Goal: Communication & Community: Answer question/provide support

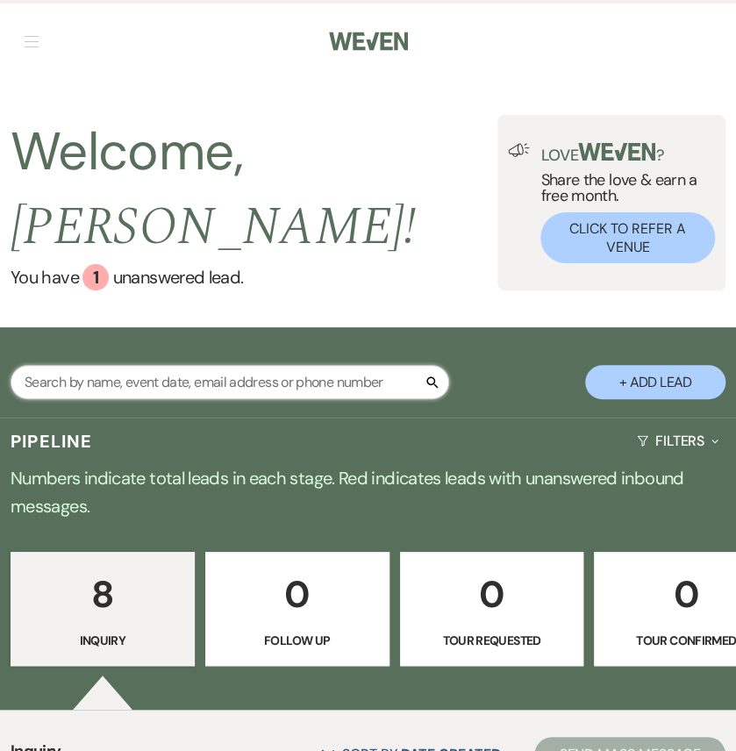
click at [241, 399] on input "text" at bounding box center [230, 382] width 439 height 34
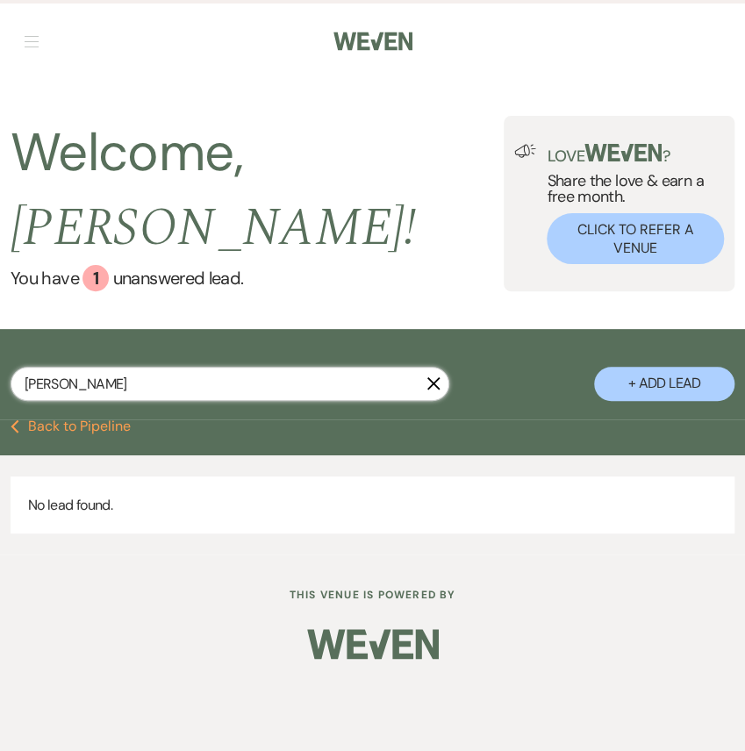
type input "kendall"
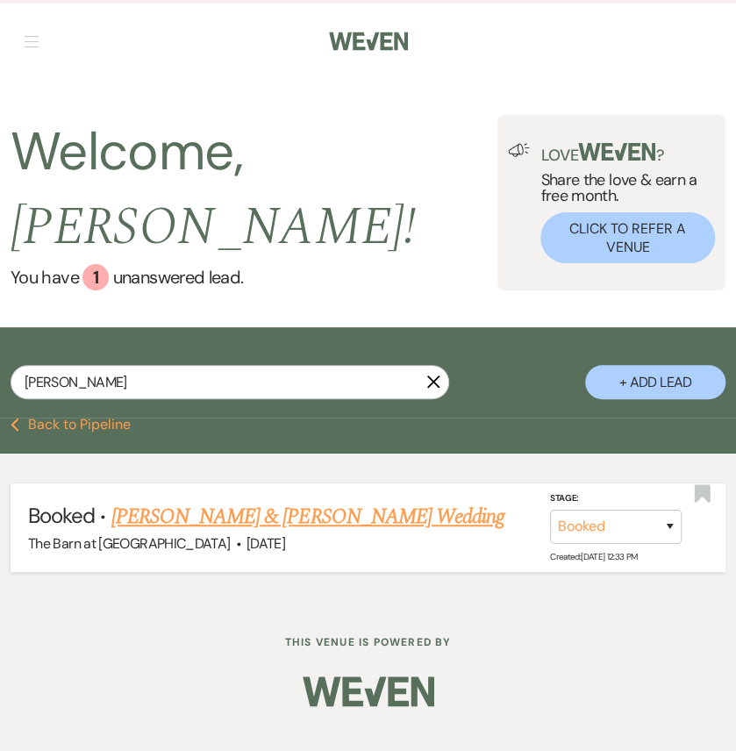
click at [293, 532] on link "Monty Casillas & Kendall Thatcher's Wedding" at bounding box center [307, 517] width 393 height 32
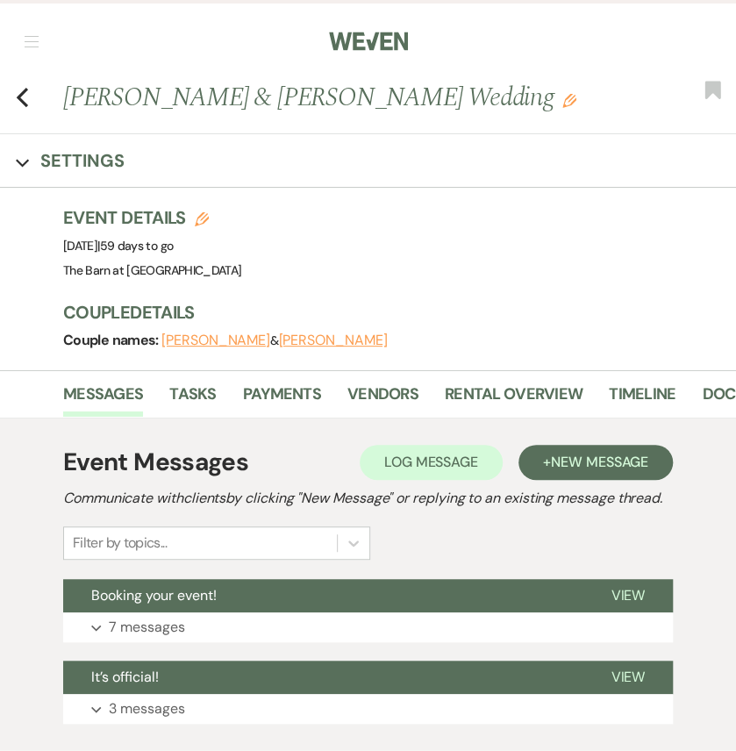
click at [555, 282] on div "Event Details Edit Event Date: Sunday, October 12th, 2025 | 59 days to go Venue…" at bounding box center [390, 243] width 655 height 77
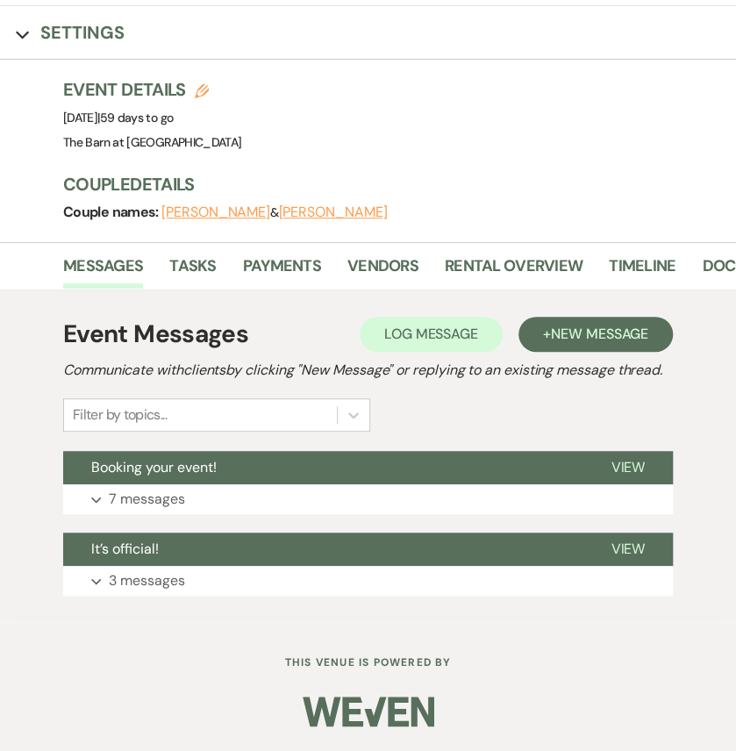
scroll to position [340, 0]
click at [253, 253] on link "Payments" at bounding box center [282, 271] width 78 height 36
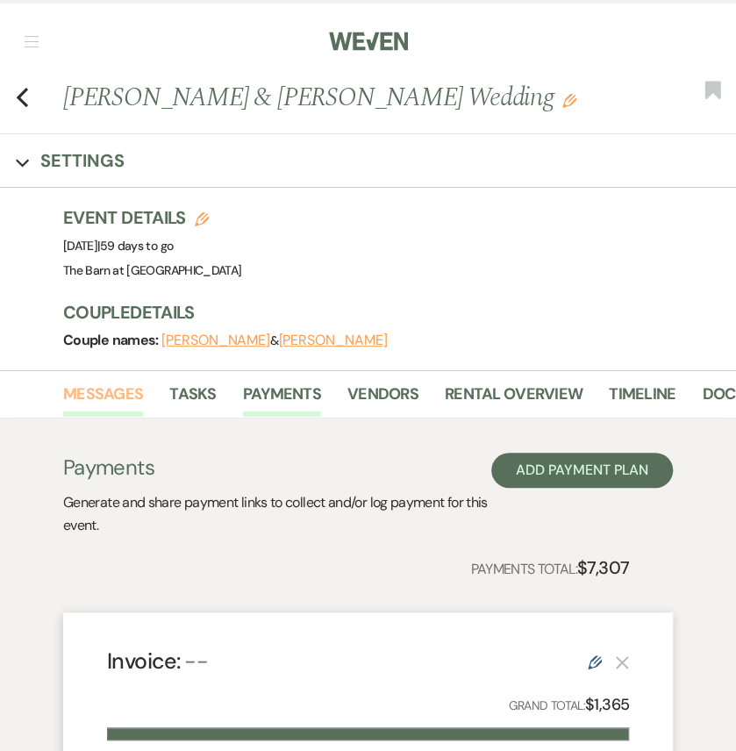
drag, startPoint x: 102, startPoint y: 474, endPoint x: 118, endPoint y: 484, distance: 19.0
click at [101, 417] on link "Messages" at bounding box center [103, 400] width 80 height 36
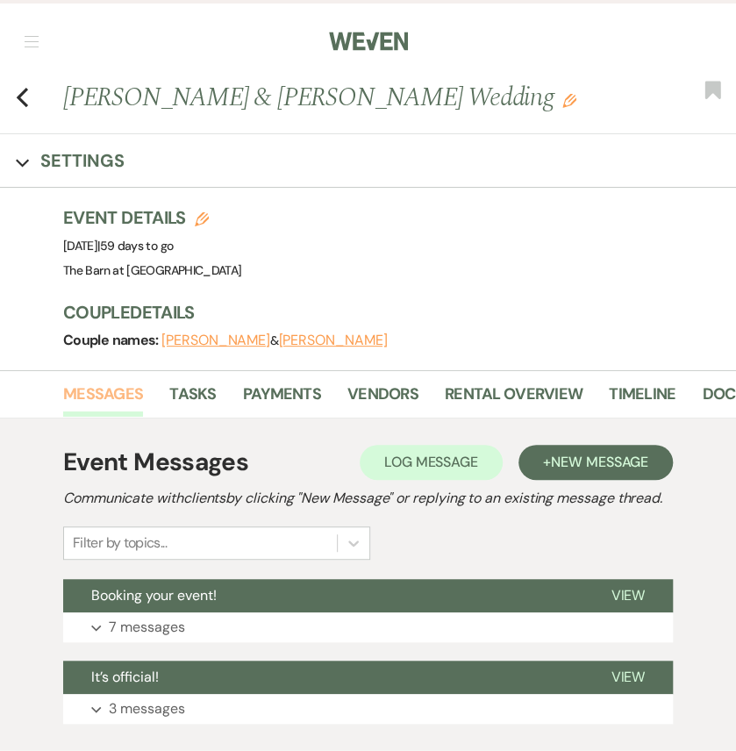
scroll to position [292, 0]
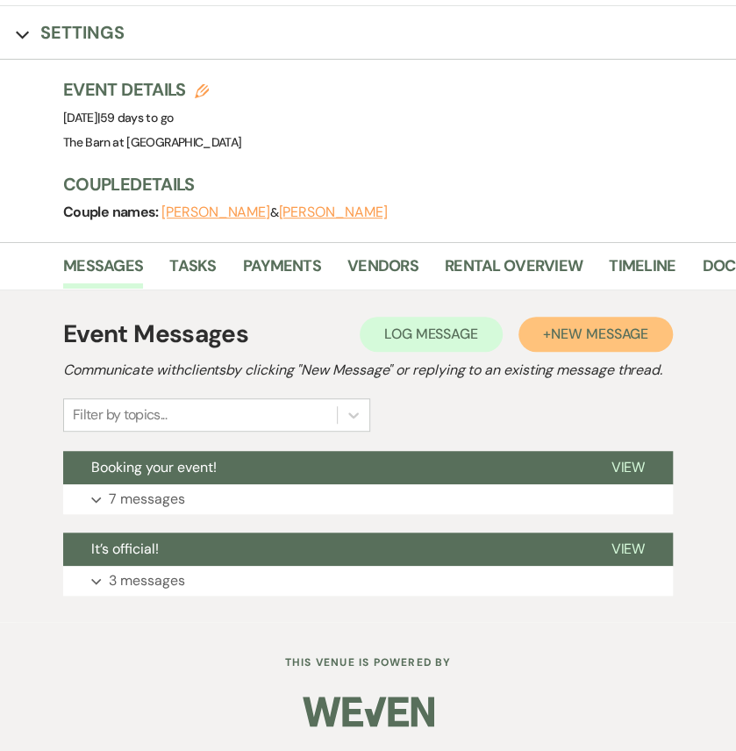
click at [581, 317] on button "+ New Message" at bounding box center [595, 334] width 154 height 35
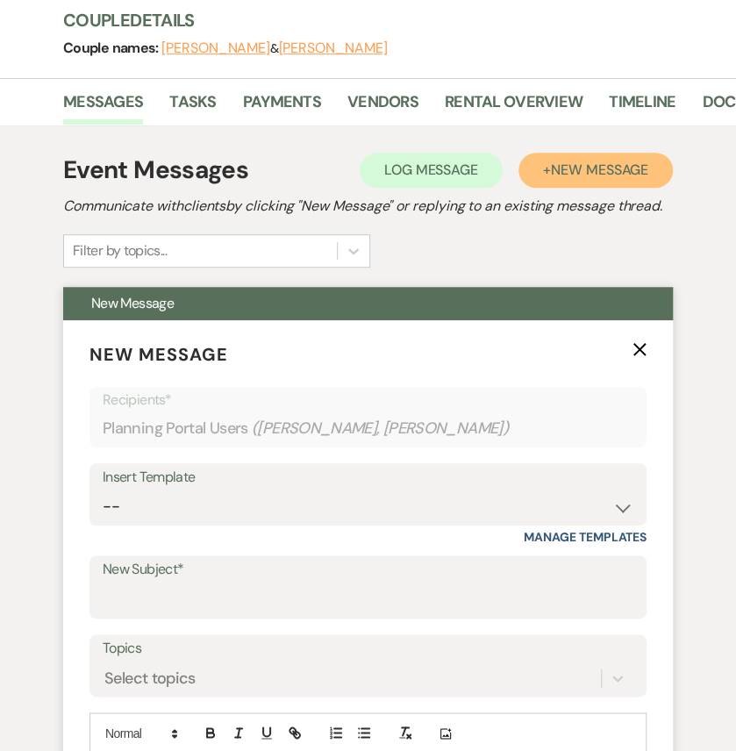
scroll to position [584, 0]
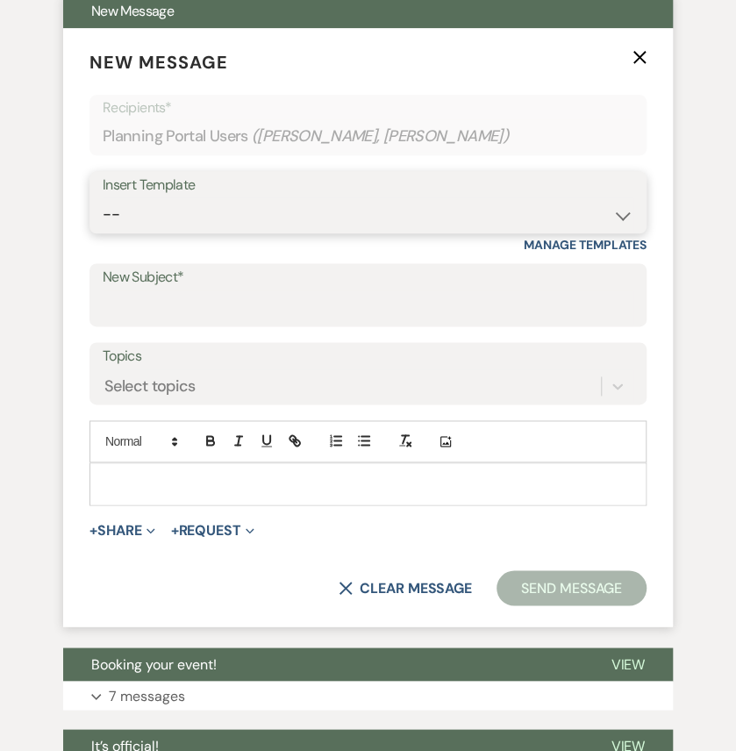
click at [233, 232] on select "-- Weven Planning Portal Introduction (Booked Events) Initial Inquiry Response …" at bounding box center [368, 214] width 531 height 34
click at [228, 232] on select "-- Weven Planning Portal Introduction (Booked Events) Initial Inquiry Response …" at bounding box center [368, 214] width 531 height 34
select select "5881"
click at [103, 232] on select "-- Weven Planning Portal Introduction (Booked Events) Initial Inquiry Response …" at bounding box center [368, 214] width 531 height 34
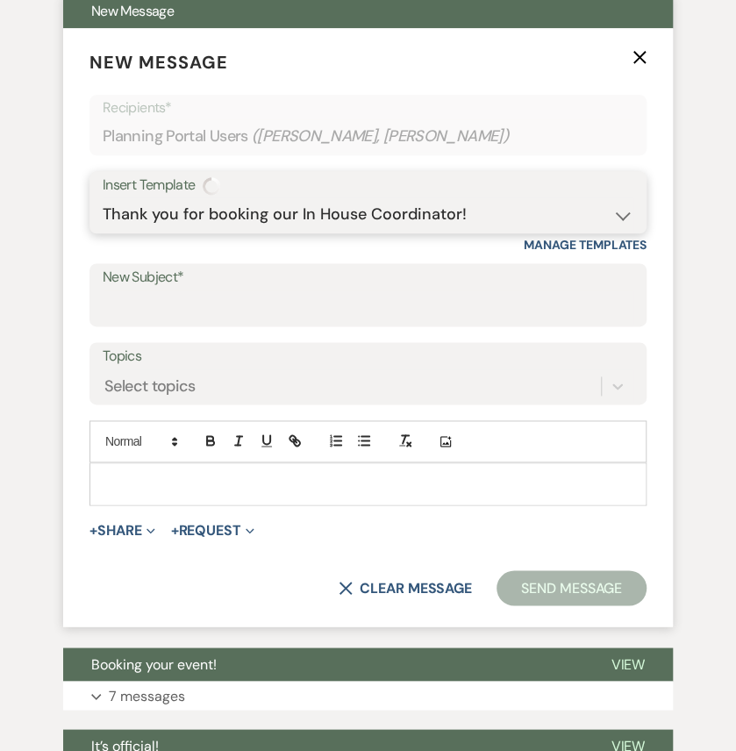
type input "Thank you for booking our In House Coordinator!"
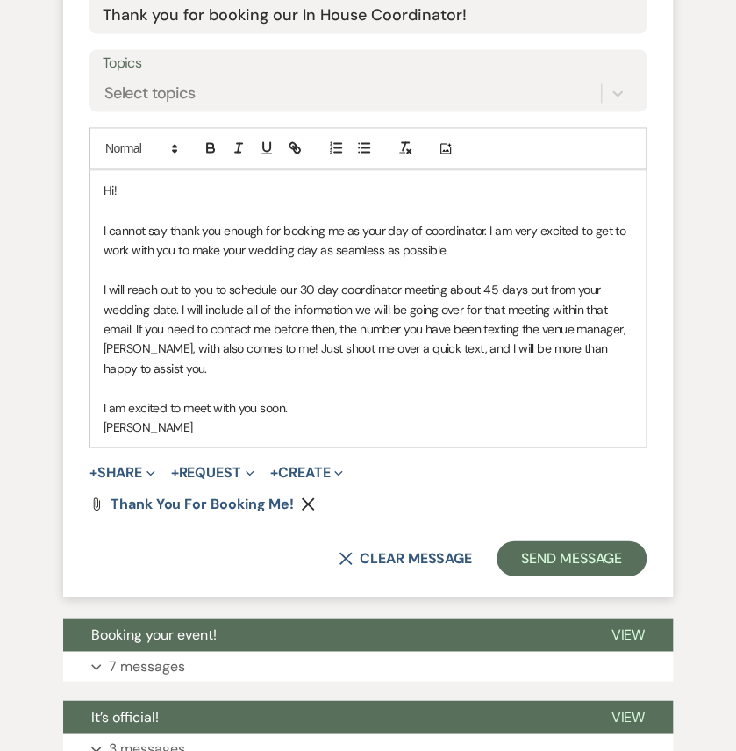
scroll to position [935, 0]
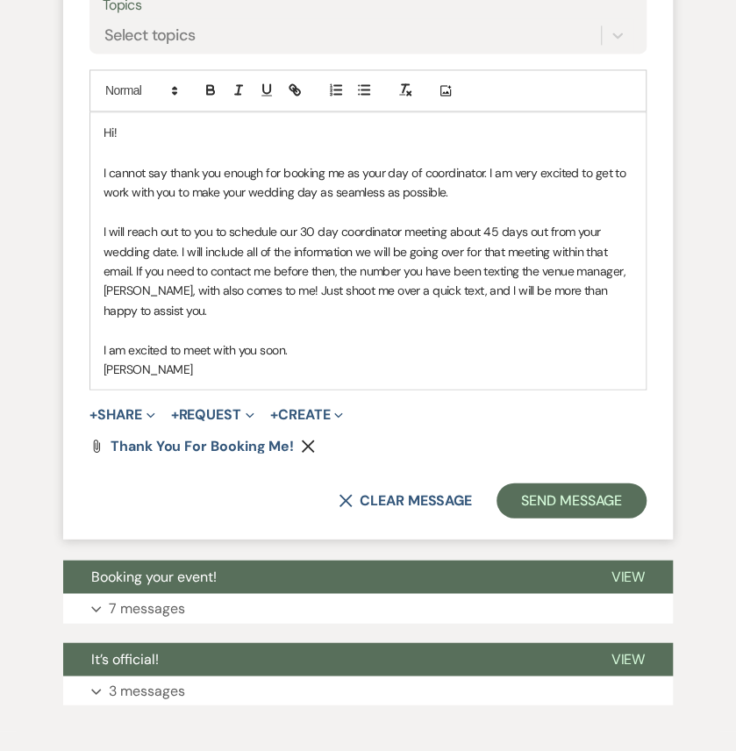
drag, startPoint x: 196, startPoint y: 621, endPoint x: 91, endPoint y: 391, distance: 252.4
click at [91, 389] on div "Hi! I cannot say thank you enough for booking me as your day of coordinator. I …" at bounding box center [367, 250] width 555 height 276
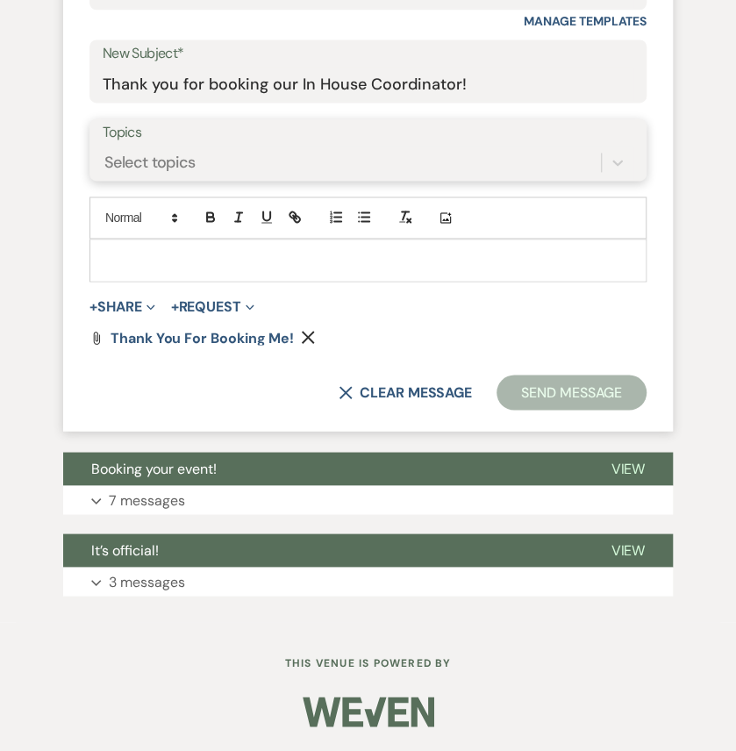
click at [200, 178] on div "Select topics" at bounding box center [352, 162] width 498 height 31
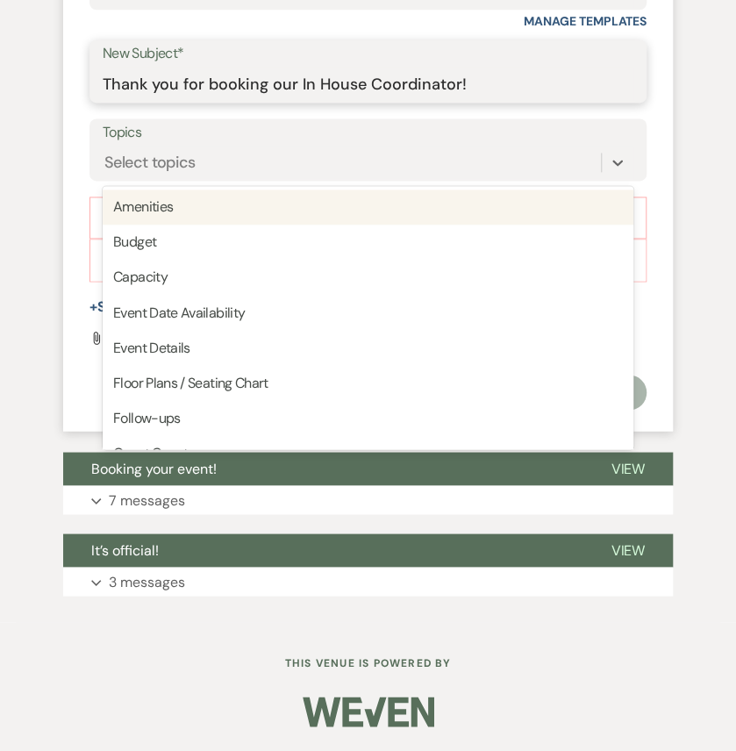
click at [239, 101] on input "Thank you for booking our In House Coordinator!" at bounding box center [368, 84] width 531 height 34
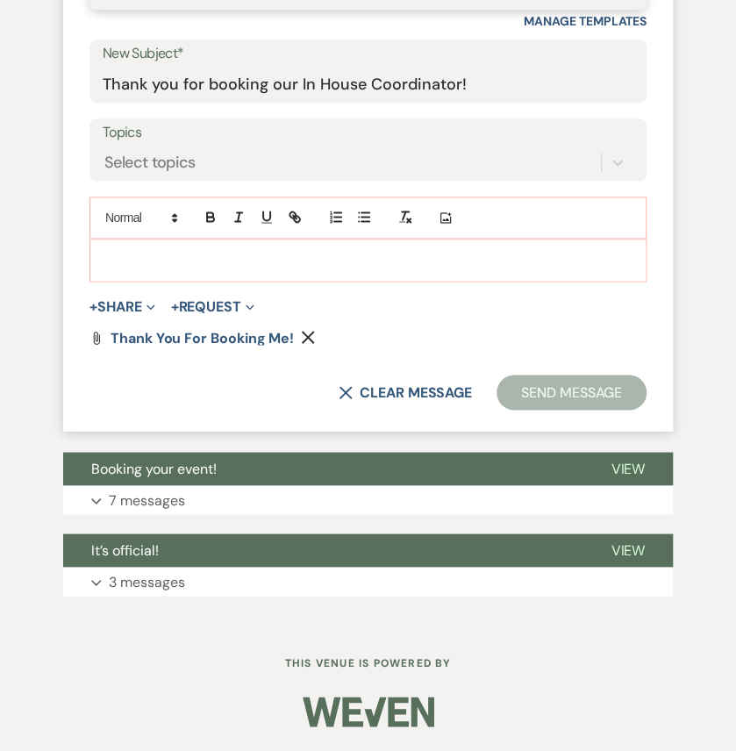
select select "0"
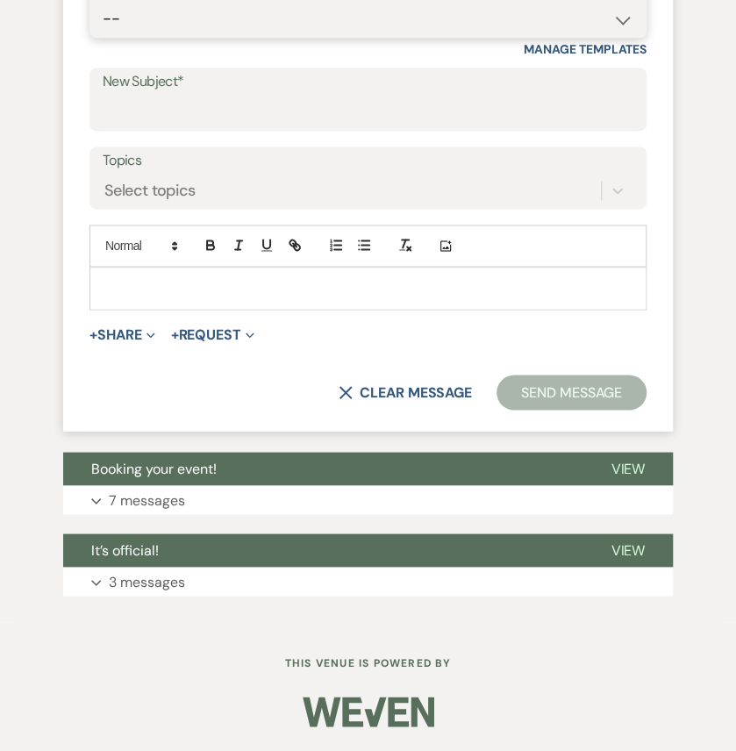
scroll to position [818, 0]
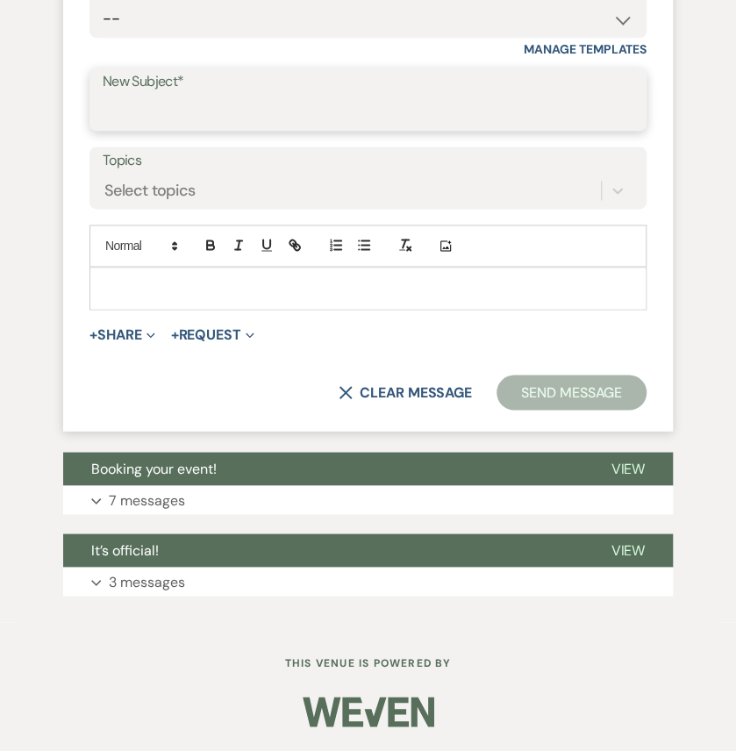
click at [272, 129] on input "New Subject*" at bounding box center [368, 112] width 531 height 34
type input "Hello from your Day of Coordinator!"
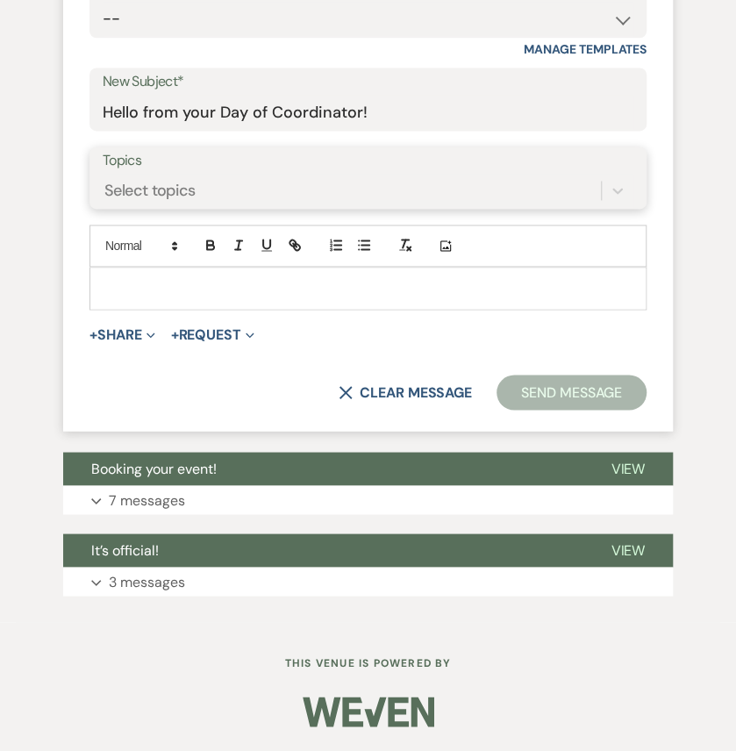
click at [196, 203] on div "Select topics" at bounding box center [149, 191] width 91 height 24
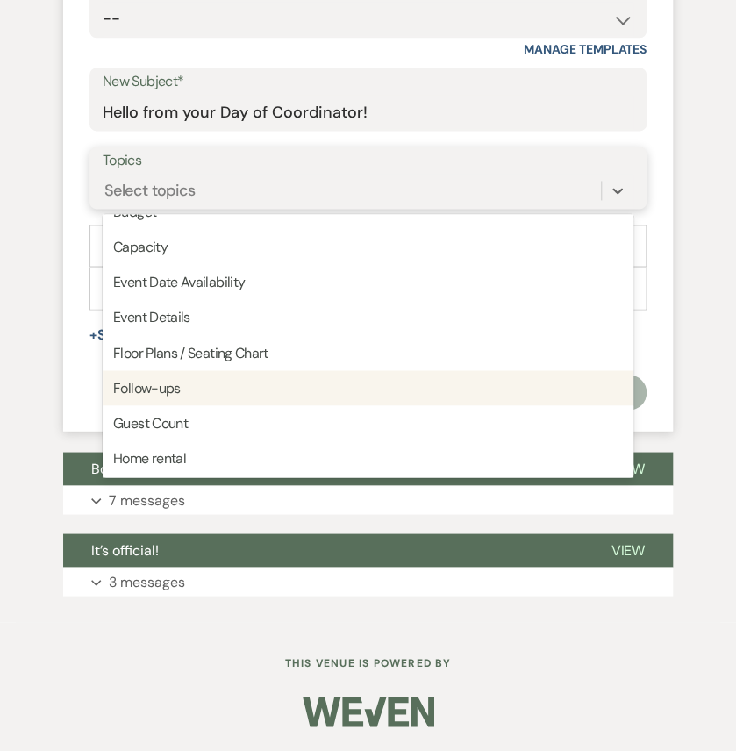
scroll to position [117, 0]
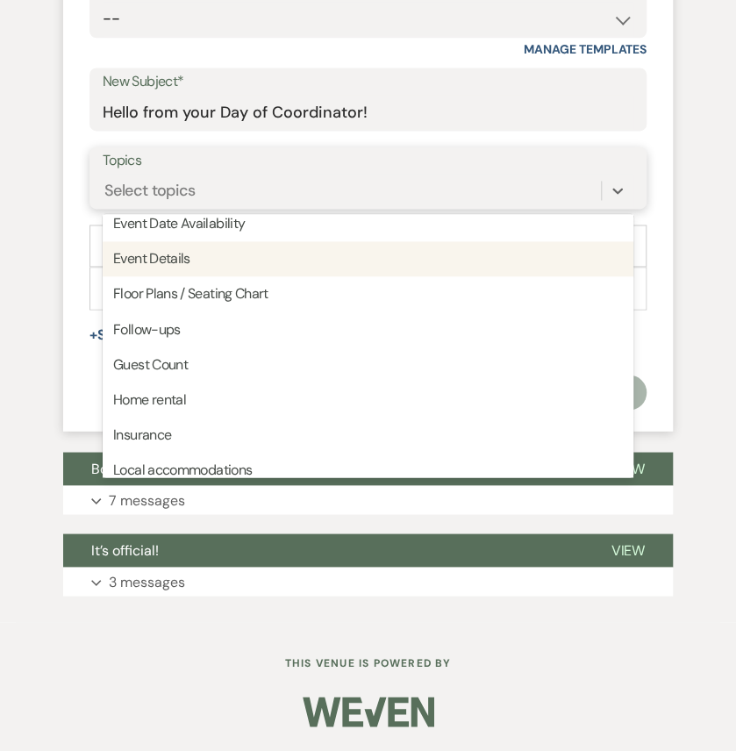
click at [325, 276] on div "Event Details" at bounding box center [368, 258] width 531 height 35
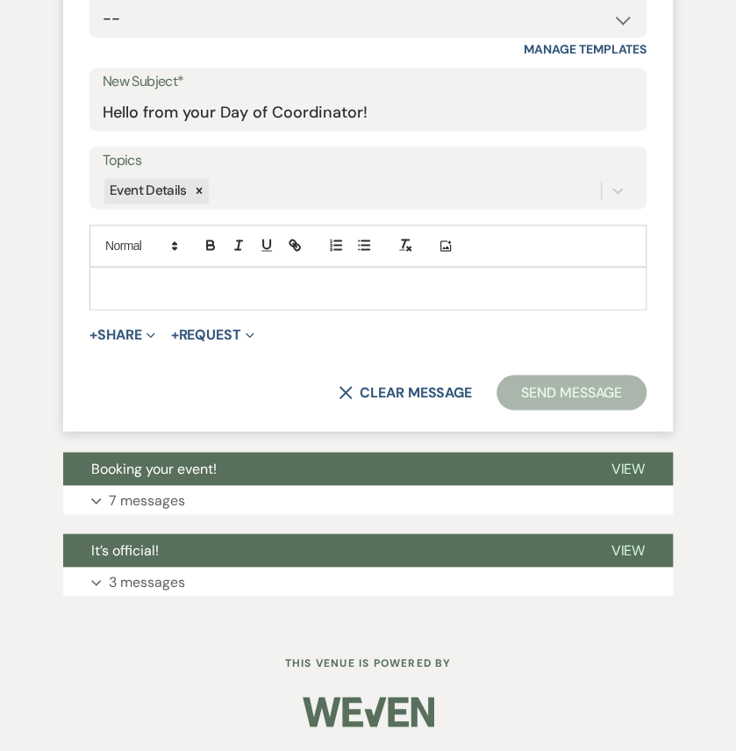
paste div
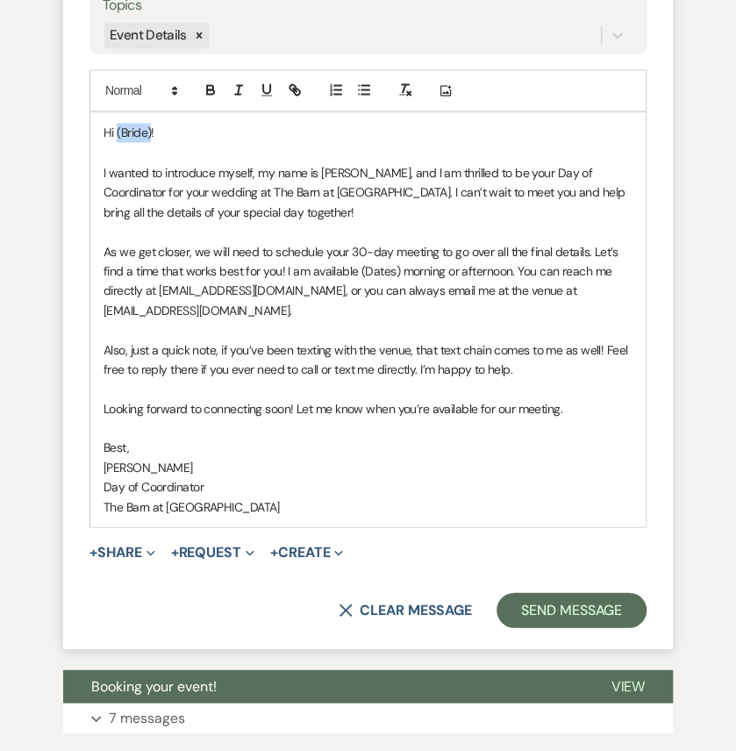
drag, startPoint x: 152, startPoint y: 394, endPoint x: 116, endPoint y: 391, distance: 36.1
click at [116, 140] on span "Hi (Bride)!" at bounding box center [128, 133] width 51 height 16
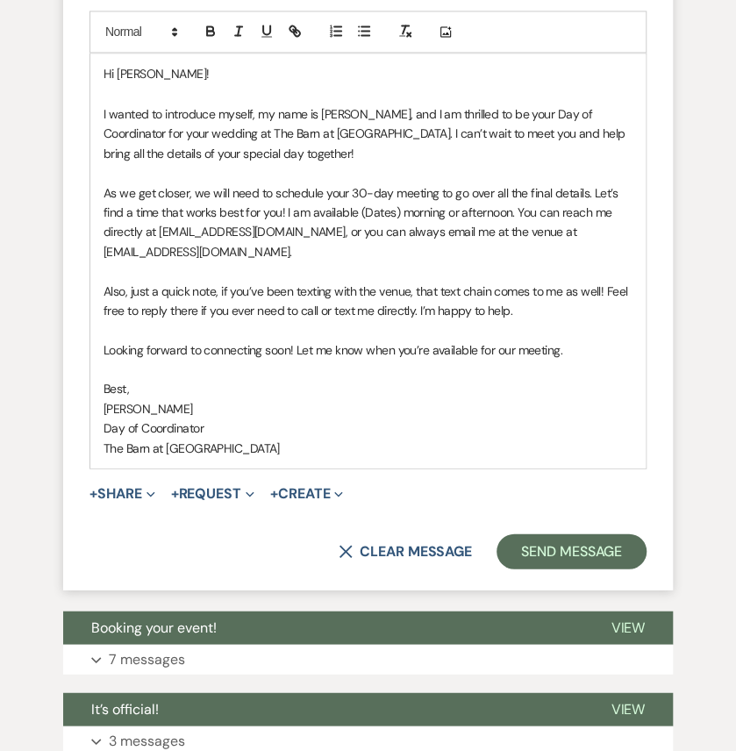
scroll to position [1110, 0]
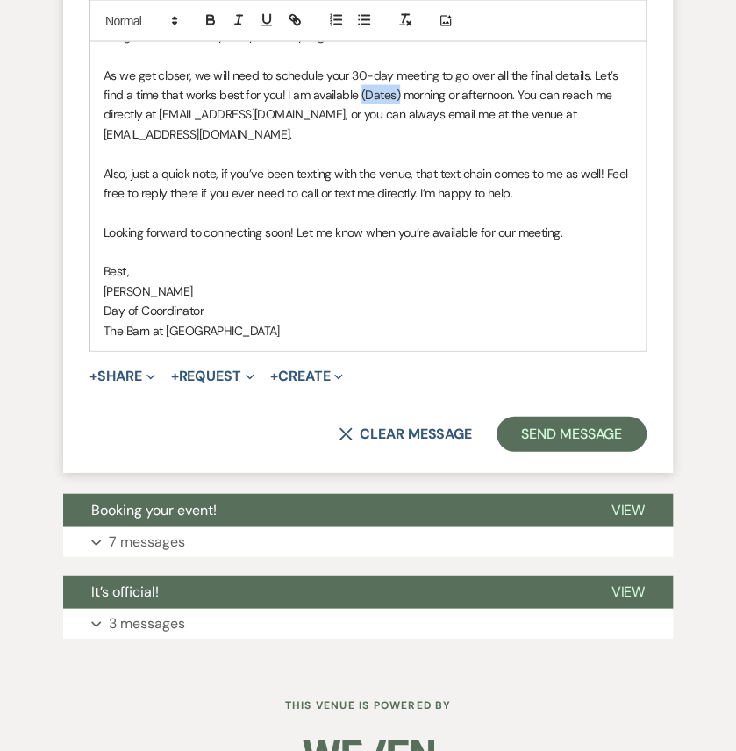
drag, startPoint x: 360, startPoint y: 350, endPoint x: 398, endPoint y: 353, distance: 38.7
click at [398, 142] on span "As we get closer, we will need to schedule your 30-day meeting to go over all t…" at bounding box center [361, 105] width 517 height 75
click at [453, 142] on span "As we get closer, we will need to schedule your 30-day meeting to go over all t…" at bounding box center [361, 105] width 517 height 75
drag, startPoint x: 396, startPoint y: 353, endPoint x: 360, endPoint y: 360, distance: 37.5
click at [360, 142] on span "As we get closer, we will need to schedule your 30-day meeting to go over all t…" at bounding box center [361, 105] width 517 height 75
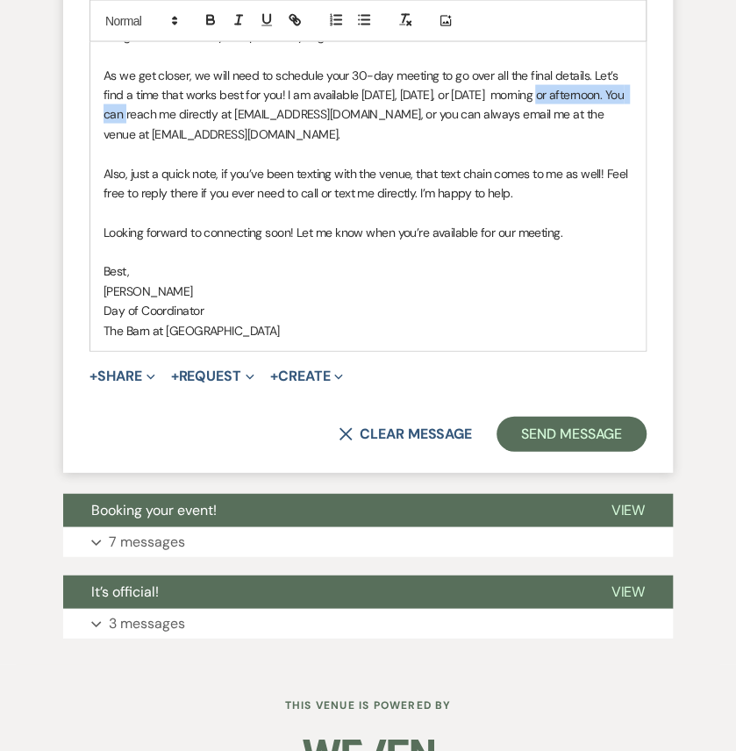
drag, startPoint x: 155, startPoint y: 374, endPoint x: 546, endPoint y: 351, distance: 391.8
click at [546, 142] on span "As we get closer, we will need to schedule your 30-day meeting to go over all t…" at bounding box center [364, 105] width 523 height 75
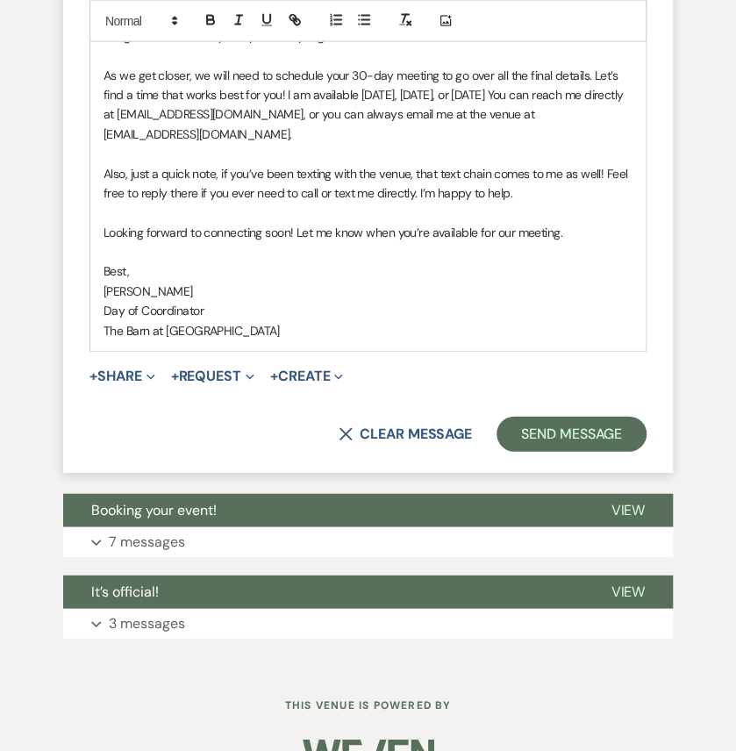
click at [521, 201] on span "Also, just a quick note, if you’ve been texting with the venue, that text chain…" at bounding box center [366, 183] width 527 height 35
click at [417, 142] on span "As we get closer, we will need to schedule your 30-day meeting to go over all t…" at bounding box center [364, 105] width 523 height 75
click at [412, 142] on span "As we get closer, we will need to schedule your 30-day meeting to go over all t…" at bounding box center [364, 105] width 523 height 75
click at [614, 142] on span "As we get closer, we will need to schedule your 30-day meeting to go over all t…" at bounding box center [365, 105] width 524 height 75
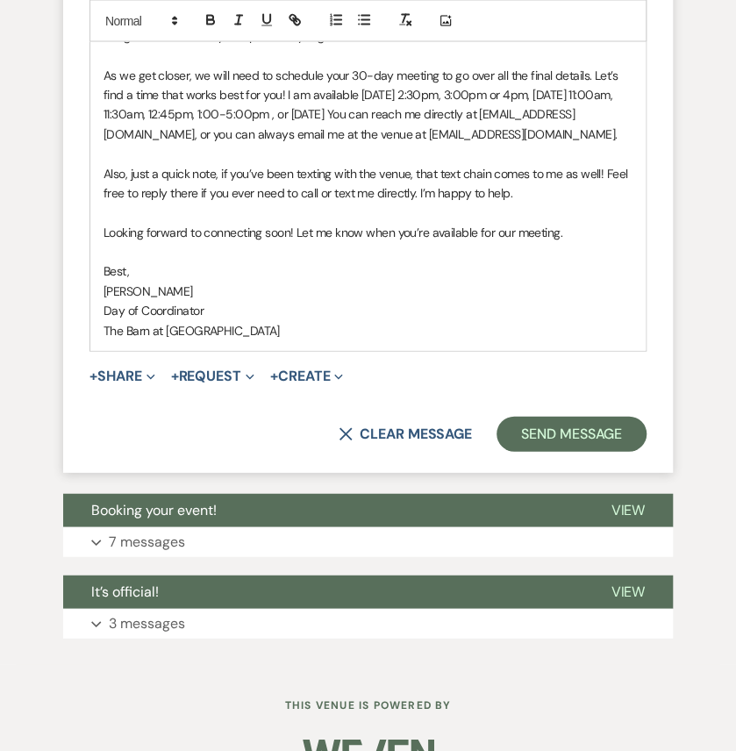
click at [386, 142] on span "As we get closer, we will need to schedule your 30-day meeting to go over all t…" at bounding box center [361, 105] width 517 height 75
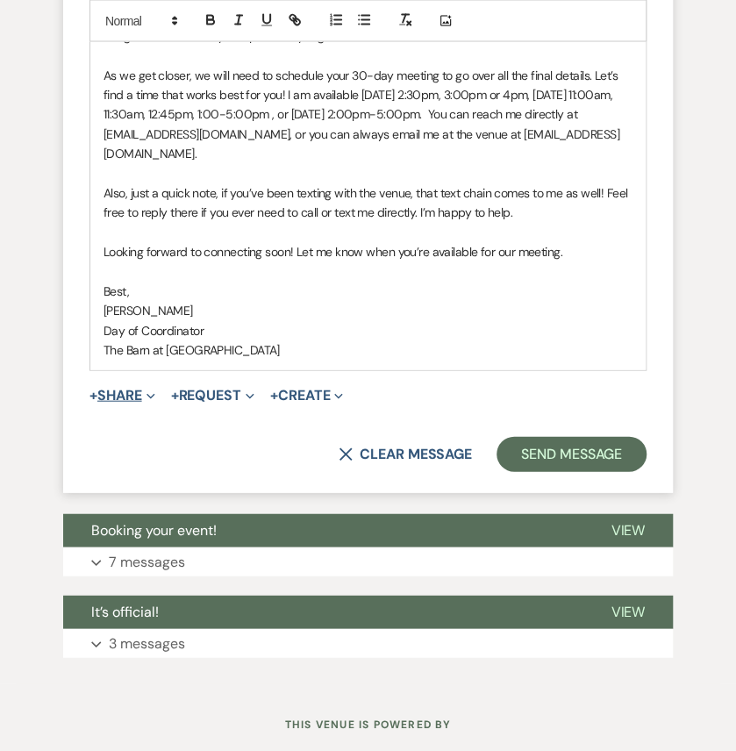
click at [155, 401] on icon "Expand" at bounding box center [150, 396] width 9 height 9
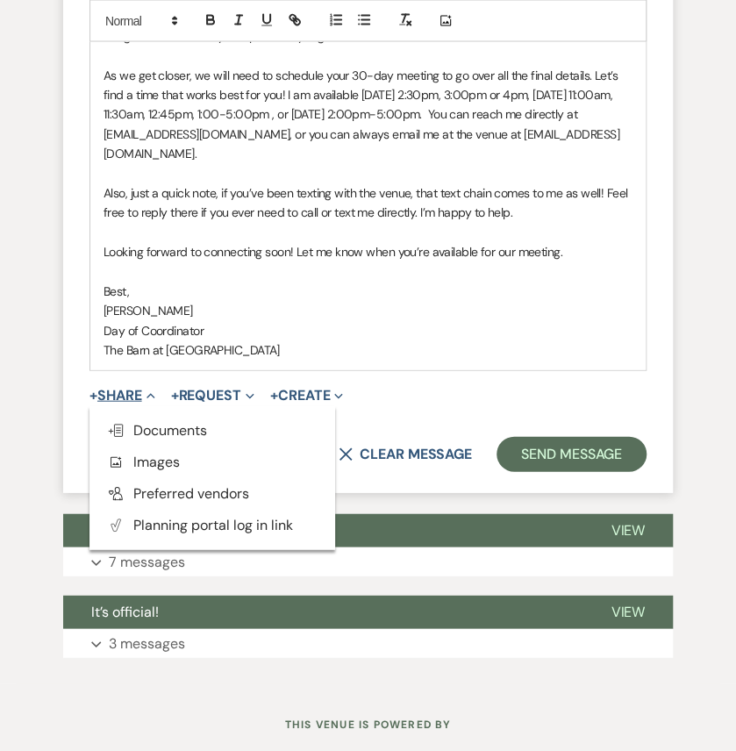
scroll to position [1169, 0]
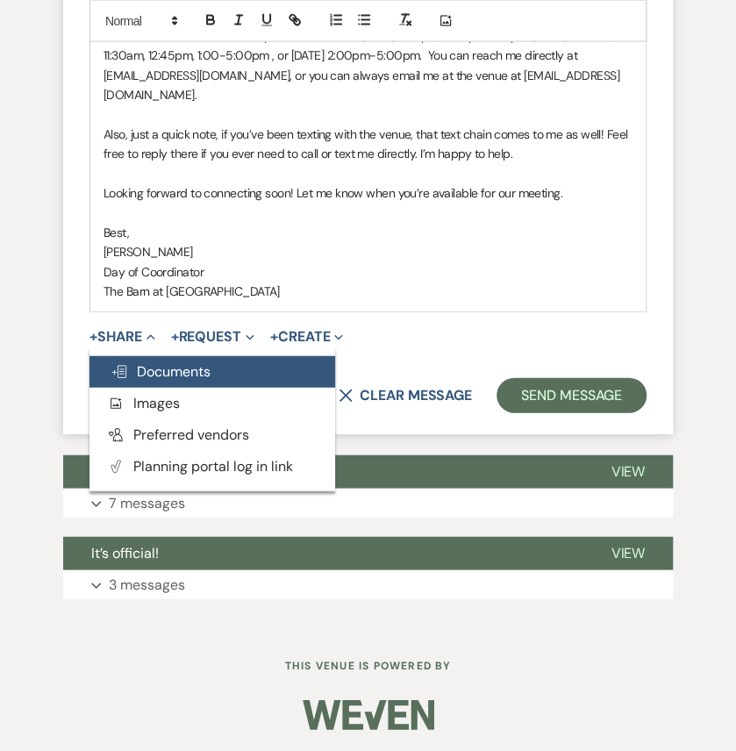
click at [176, 381] on span "Doc Upload Documents" at bounding box center [161, 371] width 100 height 18
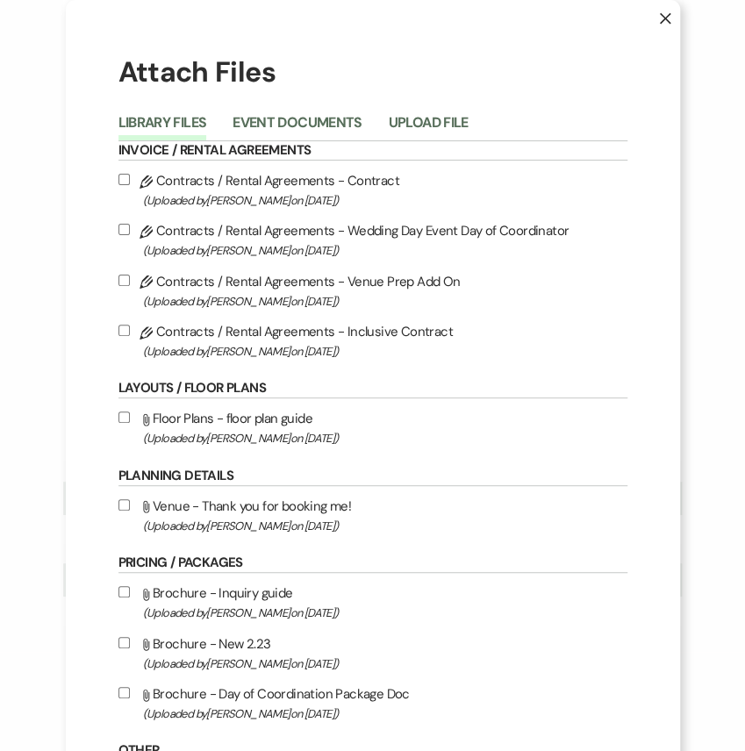
scroll to position [58, 0]
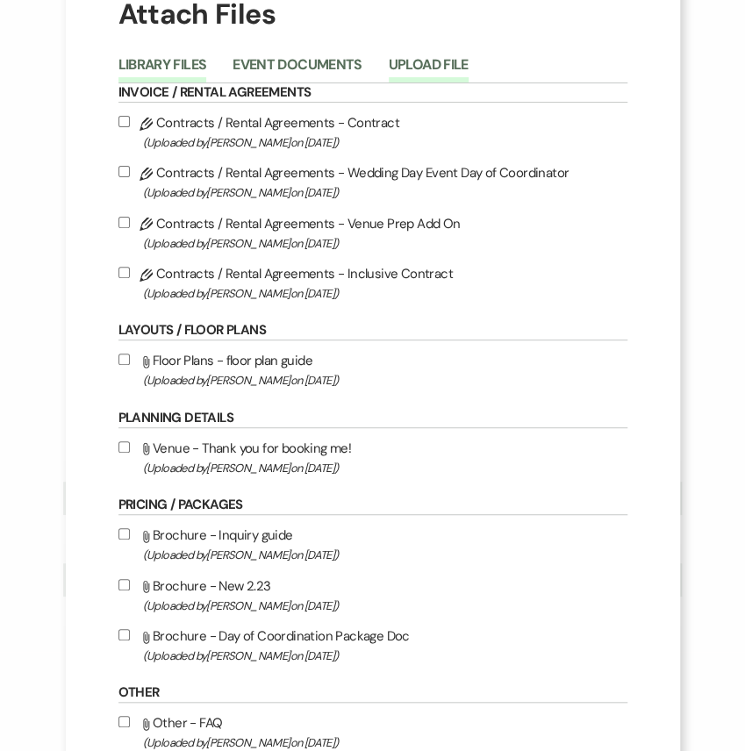
click at [468, 78] on button "Upload File" at bounding box center [429, 70] width 80 height 25
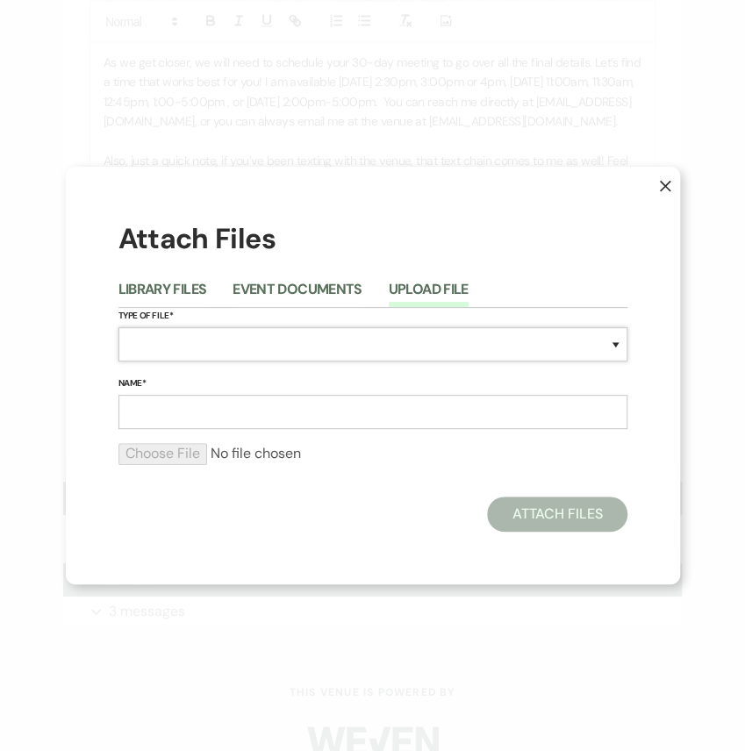
click at [263, 335] on select "Special Event Insurance Vendor Certificate of Insurance Contracts / Rental Agre…" at bounding box center [372, 344] width 509 height 34
select select "0"
click at [118, 327] on select "Special Event Insurance Vendor Certificate of Insurance Contracts / Rental Agre…" at bounding box center [372, 344] width 509 height 34
click at [213, 429] on input "Name*" at bounding box center [372, 412] width 509 height 34
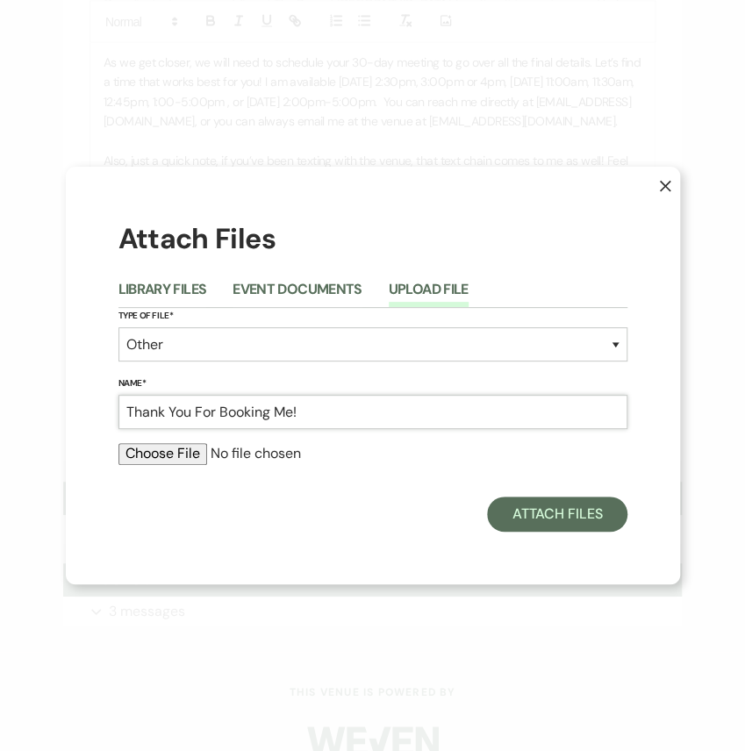
type input "Thank You For Booking Me!"
click at [167, 464] on input "file" at bounding box center [372, 453] width 509 height 21
type input "C:\fakepath\Coordinator Booked Email.pdf"
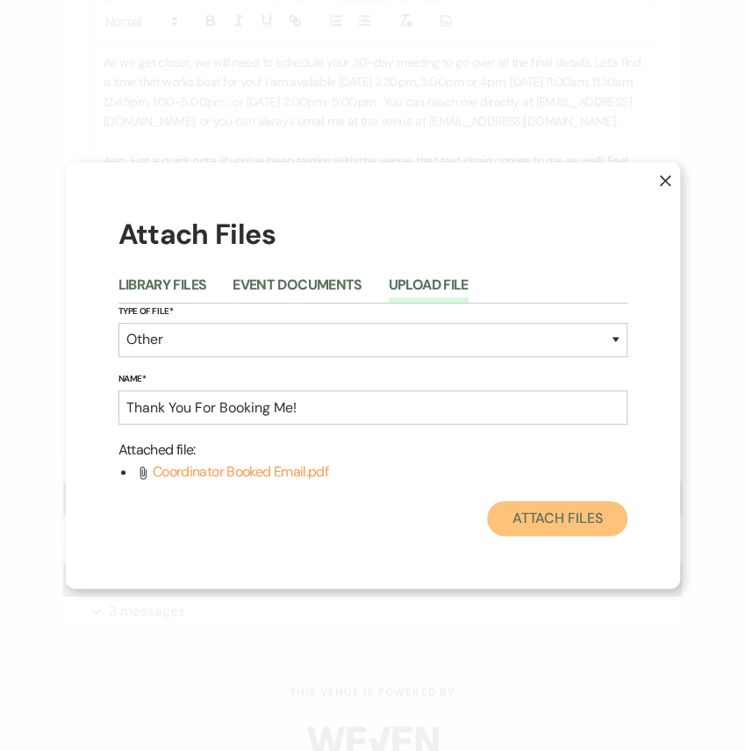
click at [528, 536] on button "Attach Files" at bounding box center [556, 518] width 139 height 35
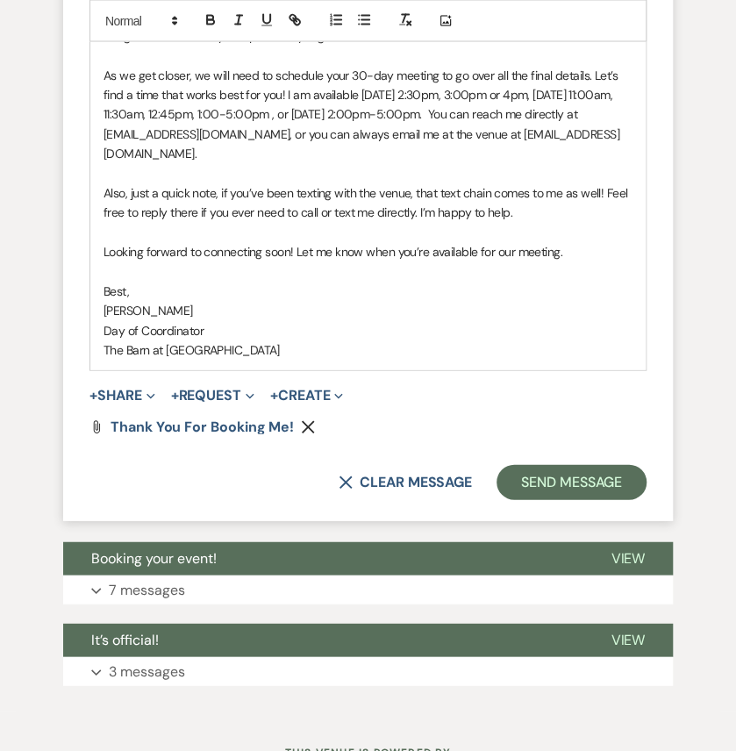
scroll to position [1345, 0]
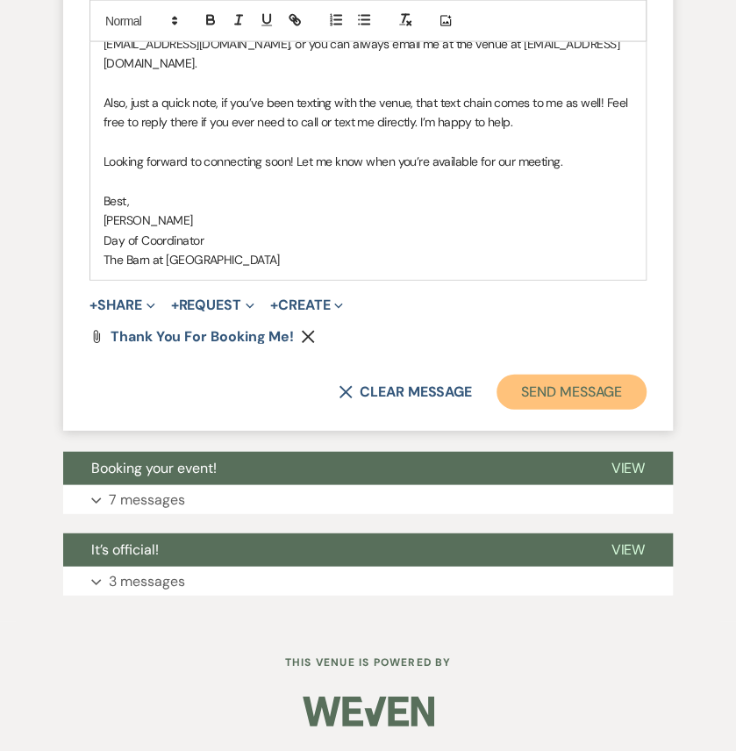
click at [541, 410] on button "Send Message" at bounding box center [571, 392] width 150 height 35
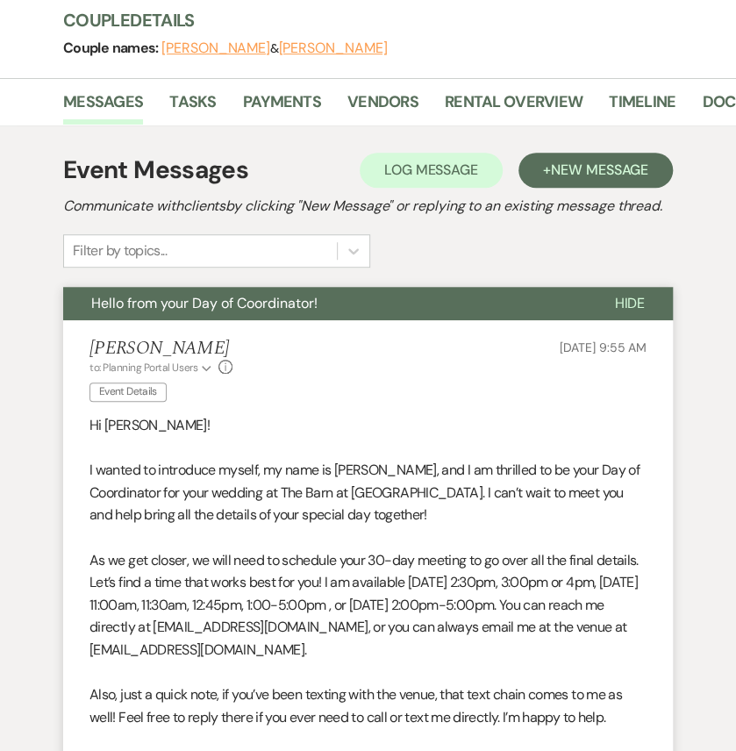
scroll to position [702, 0]
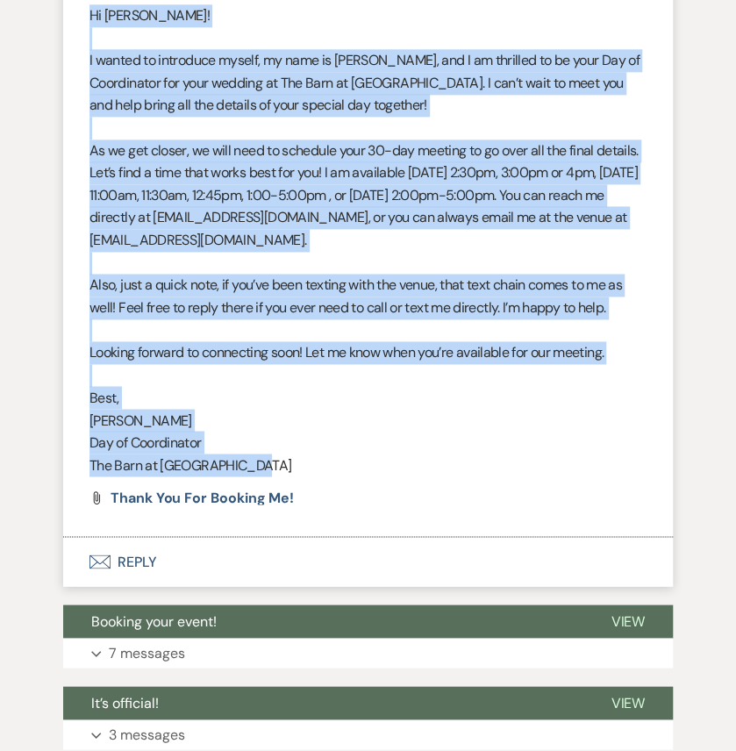
drag, startPoint x: 252, startPoint y: 665, endPoint x: 70, endPoint y: 205, distance: 494.1
click at [70, 205] on li "Haley Stephenson to: Planning Portal Users Expand Info Event Details Aug 13, 20…" at bounding box center [368, 224] width 610 height 626
copy div "Hi Kendall! I wanted to introduce myself, my name is Haley, and I am thrilled t…"
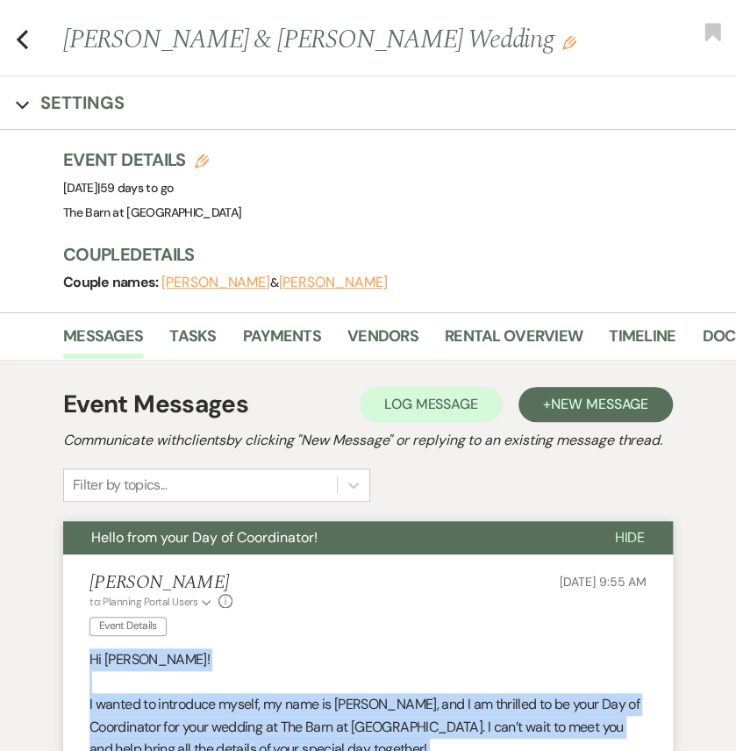
scroll to position [0, 0]
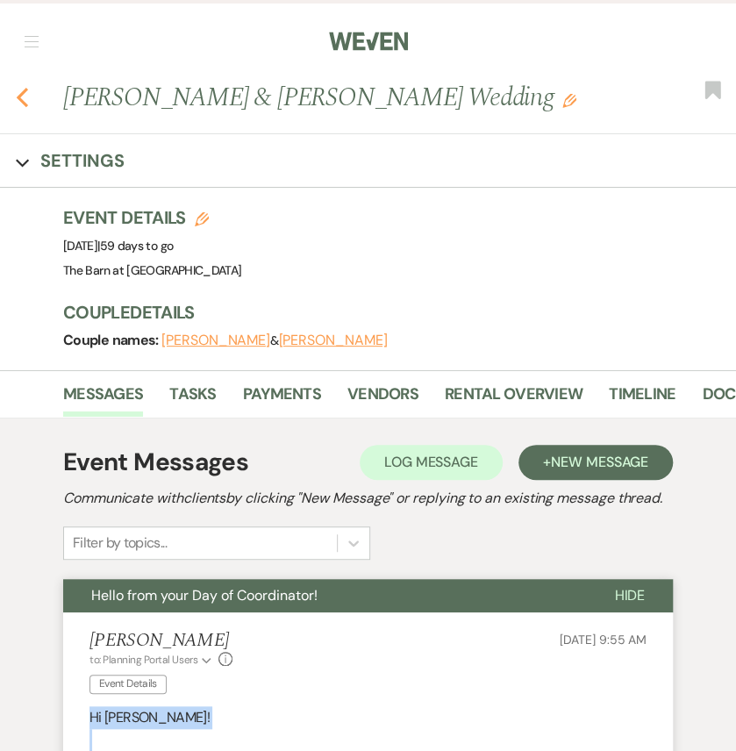
click at [26, 108] on icon "Previous" at bounding box center [22, 97] width 13 height 21
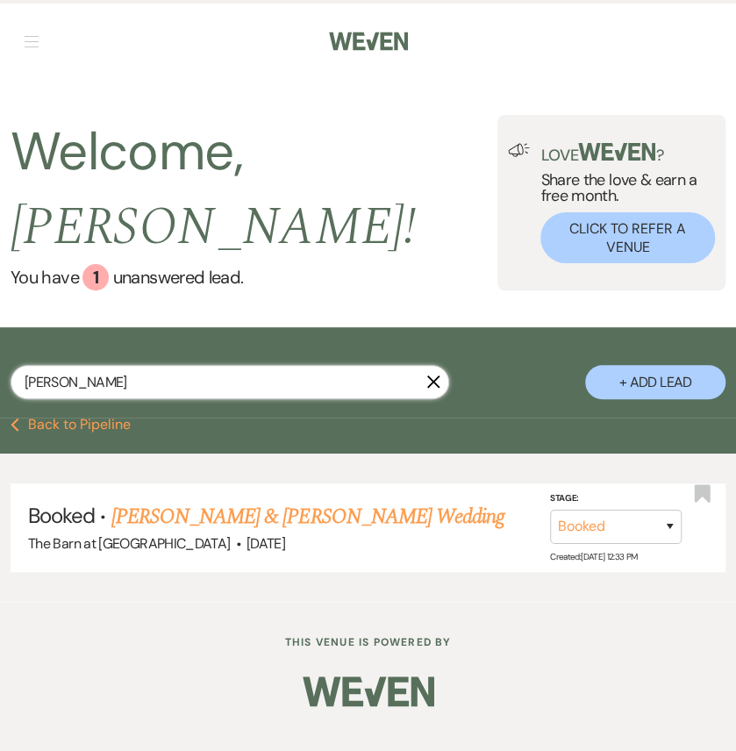
drag, startPoint x: 86, startPoint y: 429, endPoint x: -18, endPoint y: 414, distance: 104.6
click at [0, 414] on html "Weven Check Log Out Pinterest Instagram Facebook Terms of Use Privacy Policy Da…" at bounding box center [368, 375] width 736 height 751
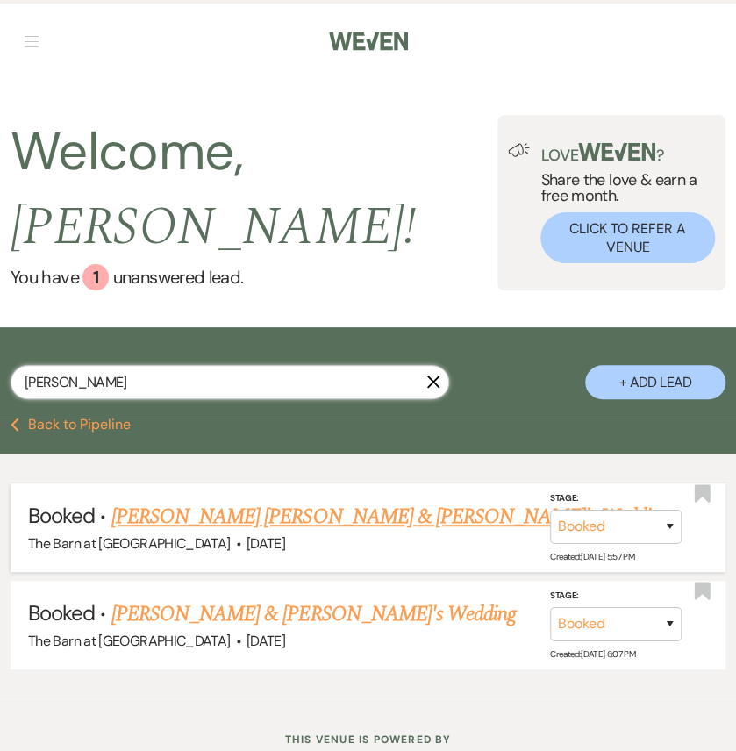
type input "cooper"
click at [229, 532] on link "[PERSON_NAME] [PERSON_NAME] & [PERSON_NAME]'s Wedding" at bounding box center [390, 517] width 558 height 32
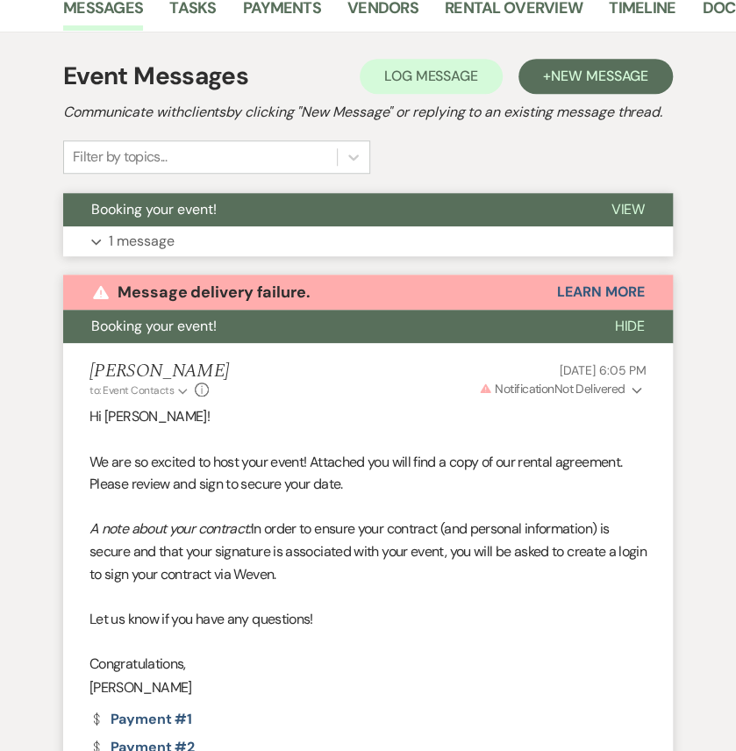
scroll to position [130, 0]
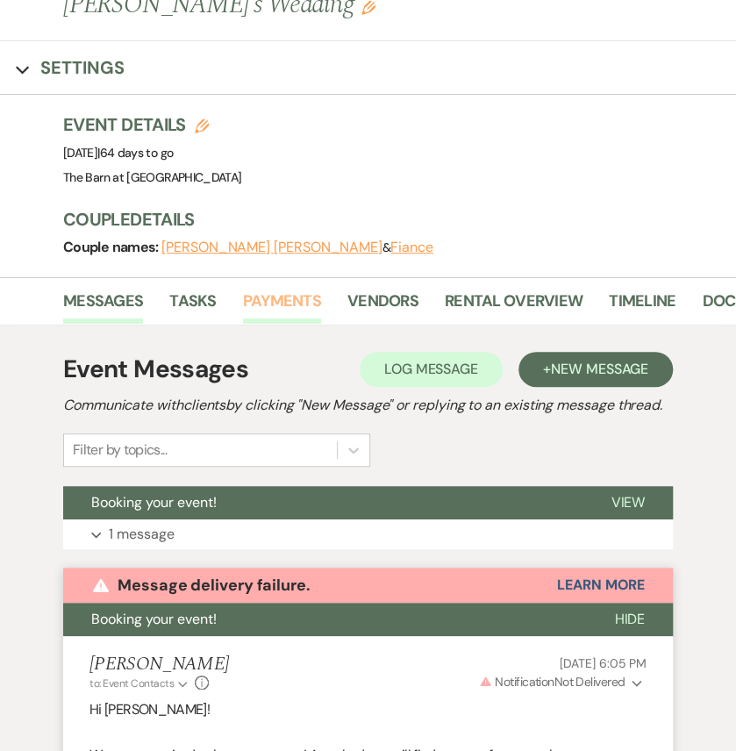
click at [277, 296] on link "Payments" at bounding box center [282, 307] width 78 height 36
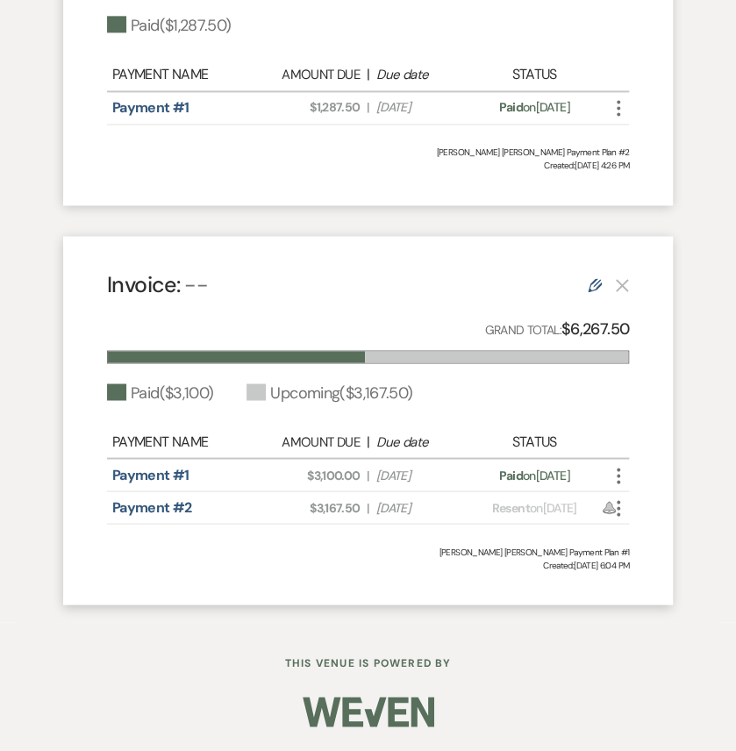
scroll to position [764, 0]
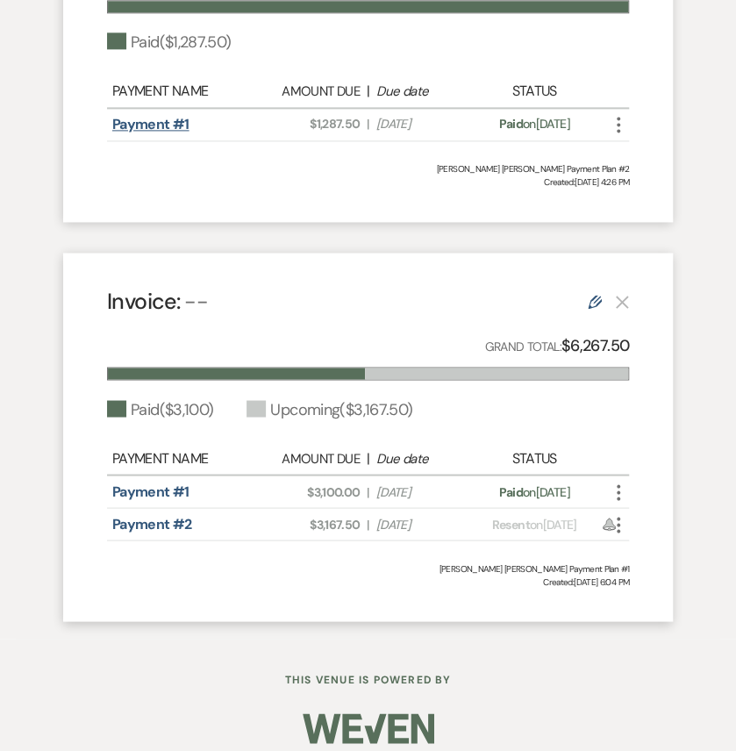
click at [182, 133] on link "Payment #1" at bounding box center [150, 124] width 77 height 18
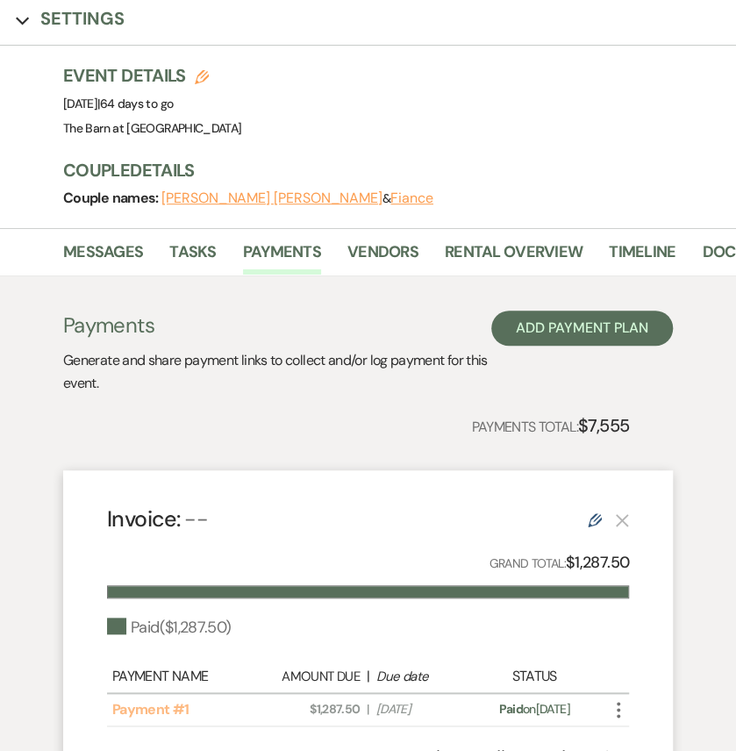
scroll to position [0, 0]
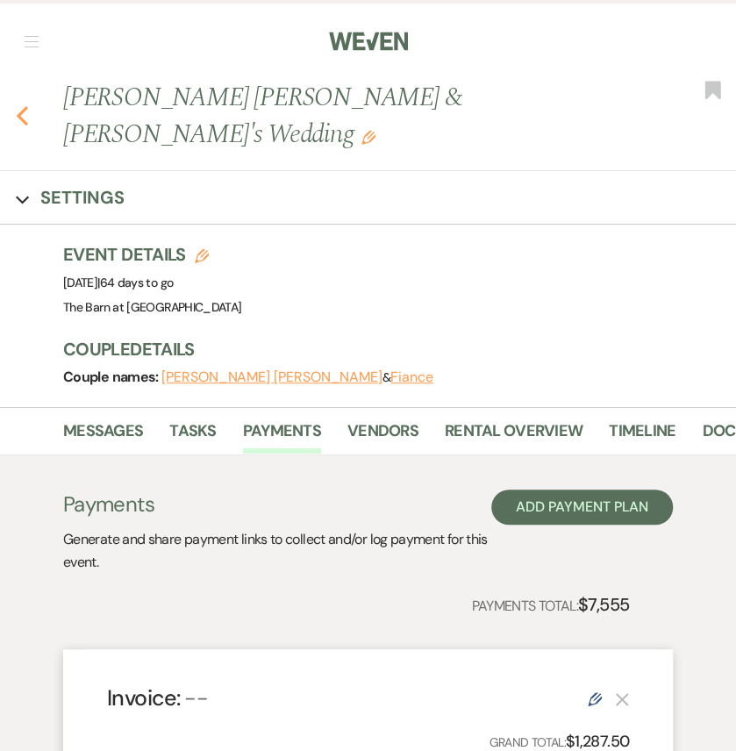
click at [21, 105] on icon "Previous" at bounding box center [22, 115] width 13 height 21
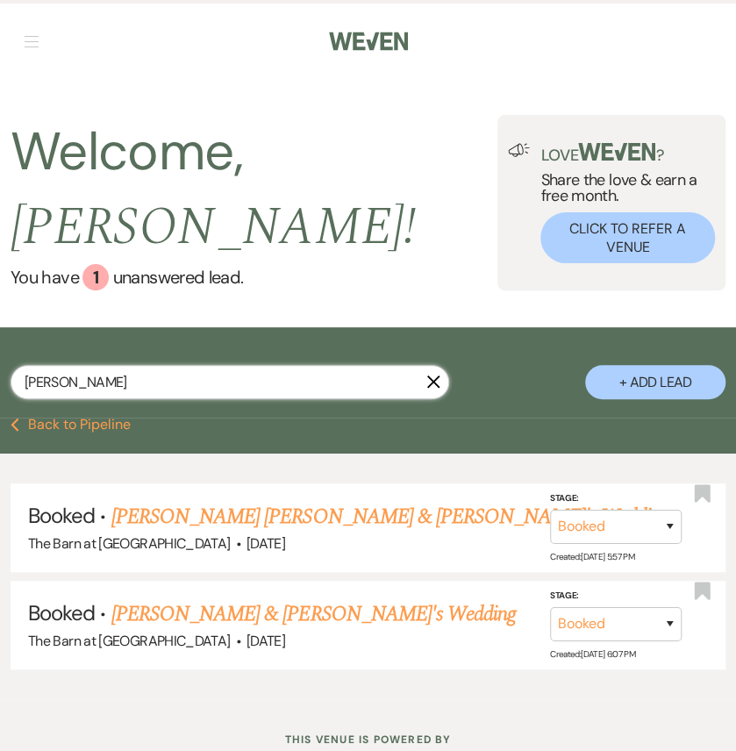
click at [140, 399] on input "cooper" at bounding box center [230, 382] width 439 height 34
drag, startPoint x: 21, startPoint y: 409, endPoint x: -7, endPoint y: 404, distance: 28.4
click at [0, 404] on html "Weven Check Log Out Pinterest Instagram Facebook Terms of Use Privacy Policy Da…" at bounding box center [368, 414] width 736 height 828
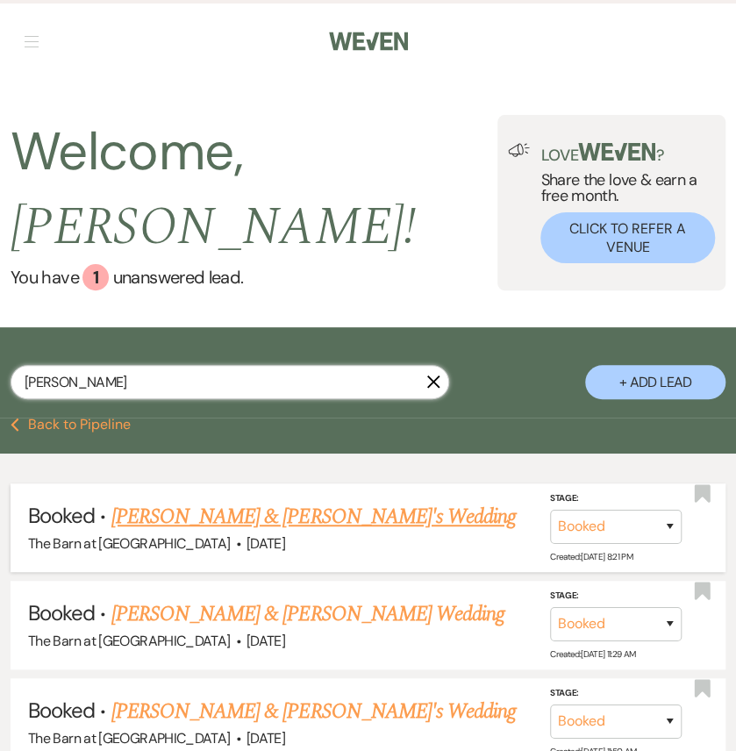
type input "courtney"
click at [325, 532] on link "Courtney Mair & Fiance's Wedding" at bounding box center [313, 517] width 405 height 32
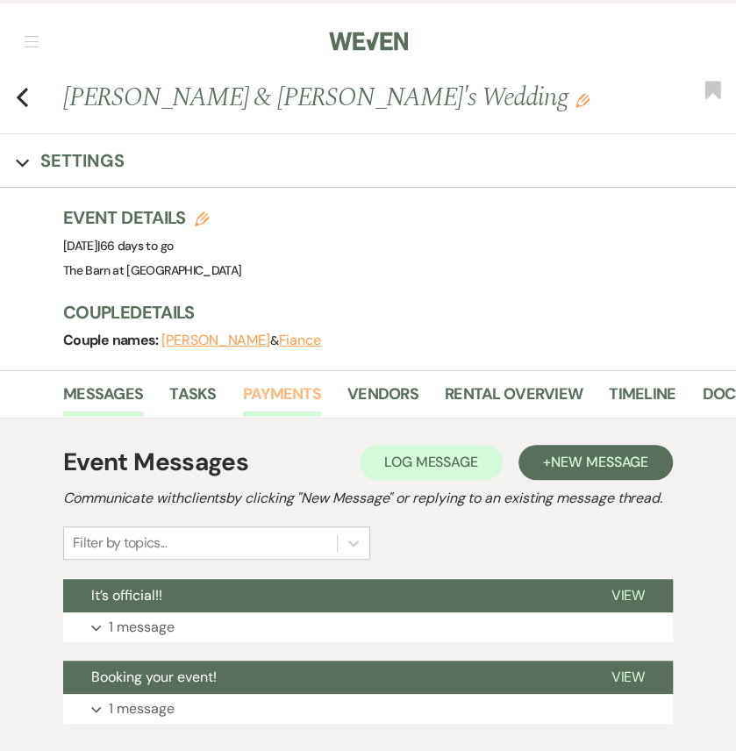
click at [263, 417] on link "Payments" at bounding box center [282, 400] width 78 height 36
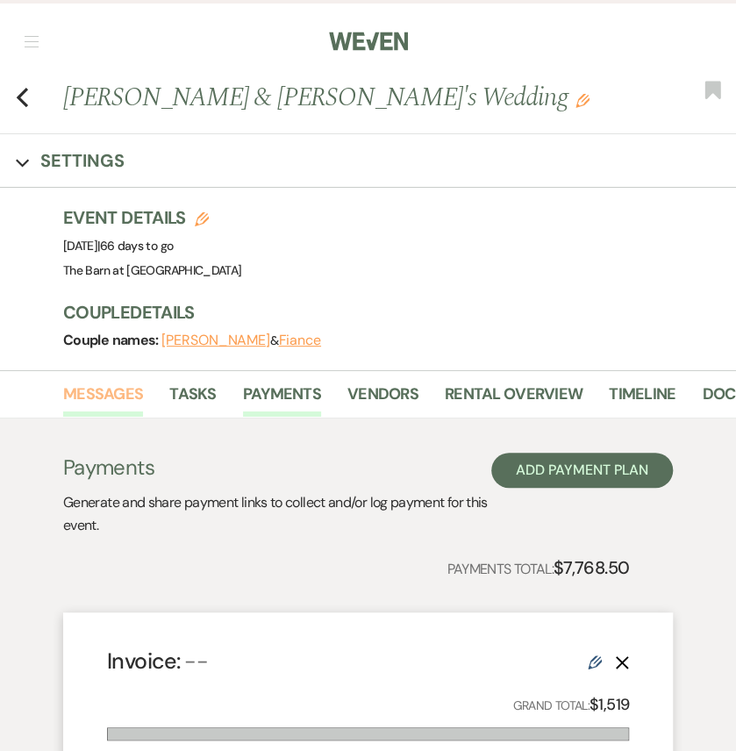
click at [106, 417] on link "Messages" at bounding box center [103, 400] width 80 height 36
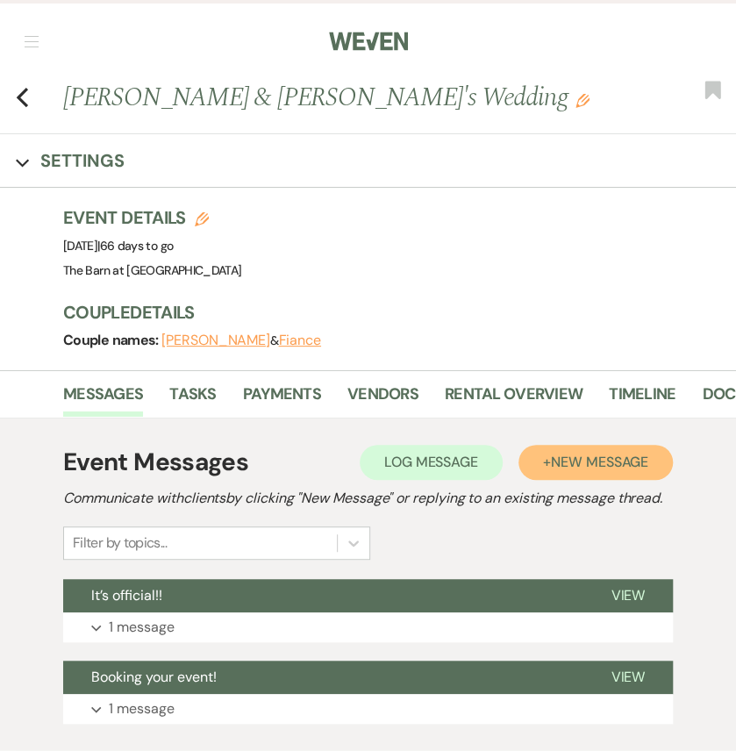
click at [551, 471] on span "New Message" at bounding box center [599, 462] width 97 height 18
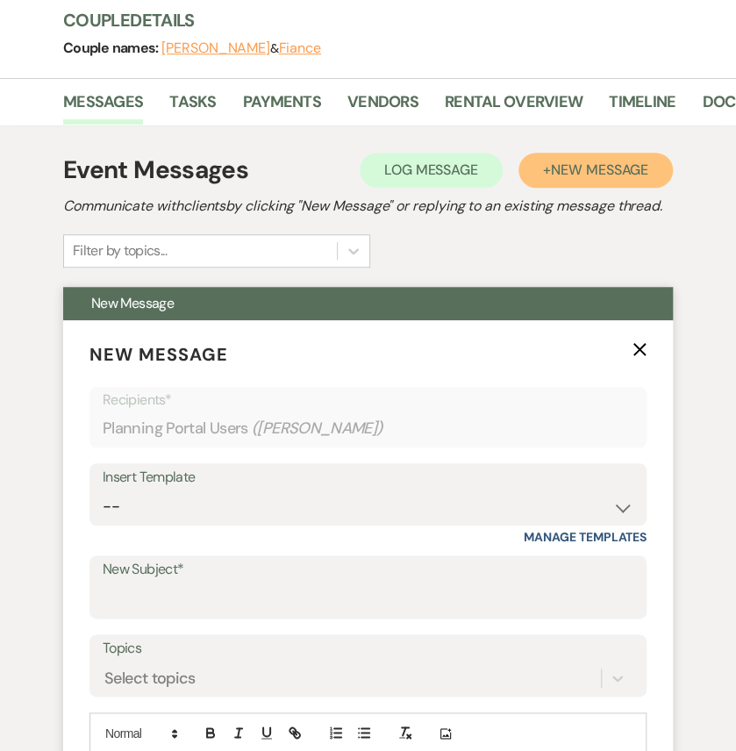
scroll to position [643, 0]
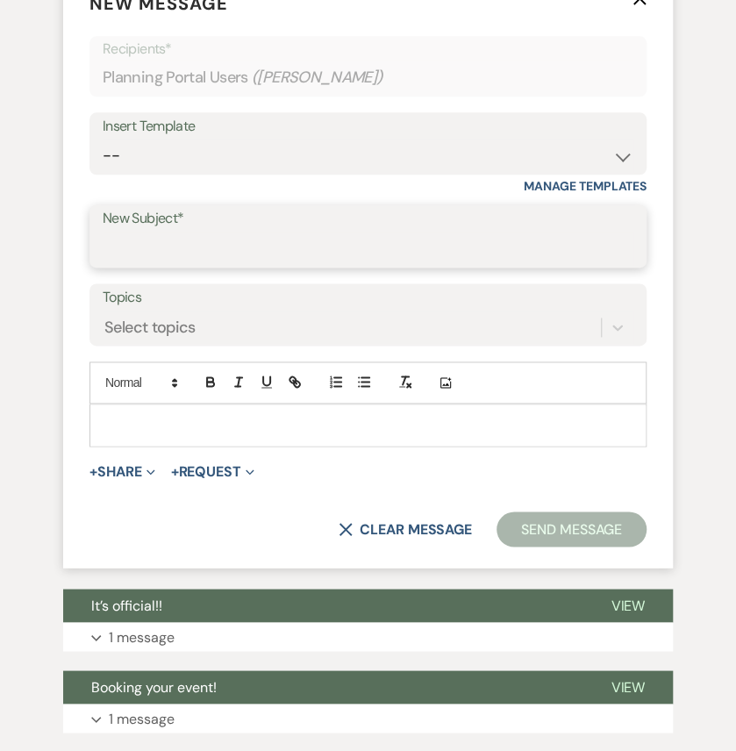
click at [233, 266] on input "New Subject*" at bounding box center [368, 249] width 531 height 34
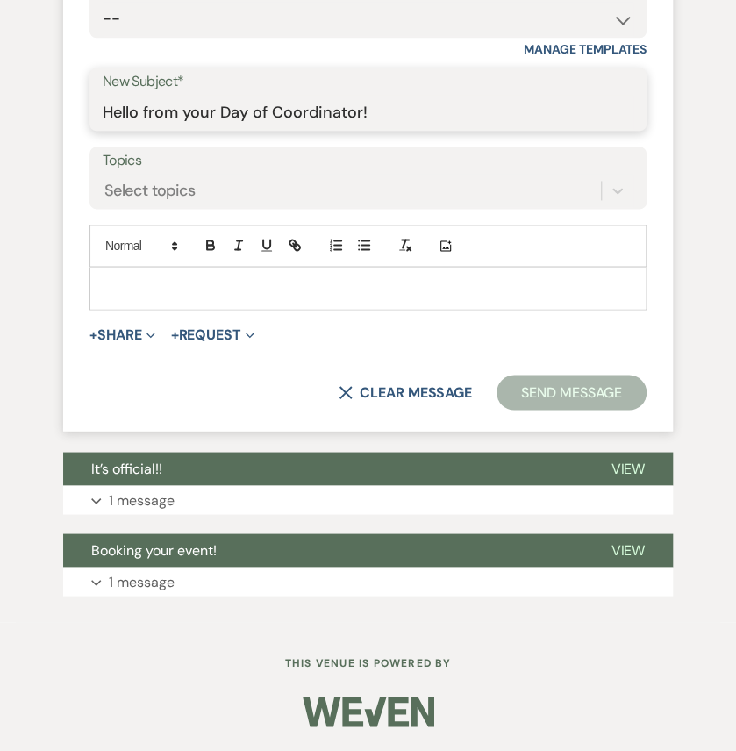
type input "Hello from your Day of Coordinator!"
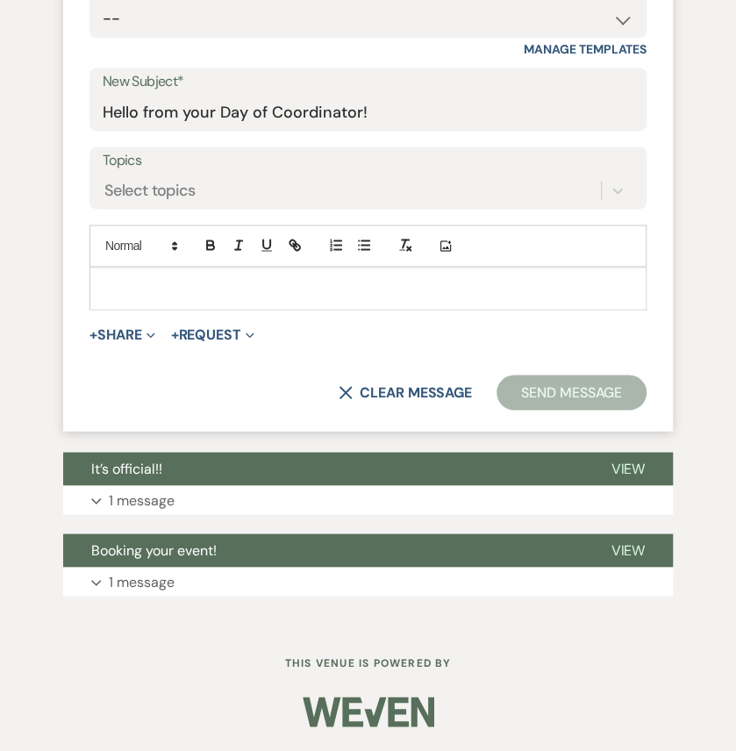
click at [228, 297] on p at bounding box center [367, 287] width 529 height 19
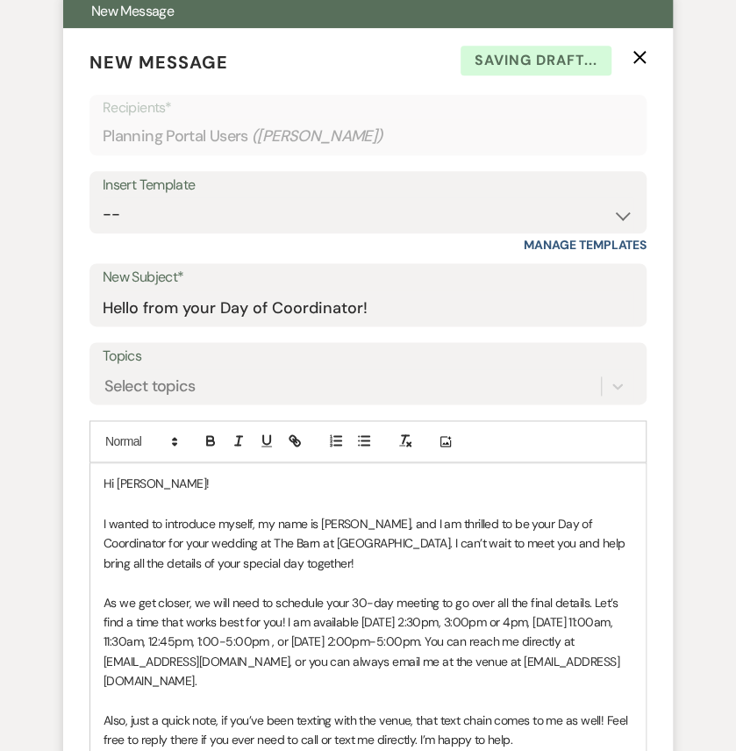
scroll to position [760, 0]
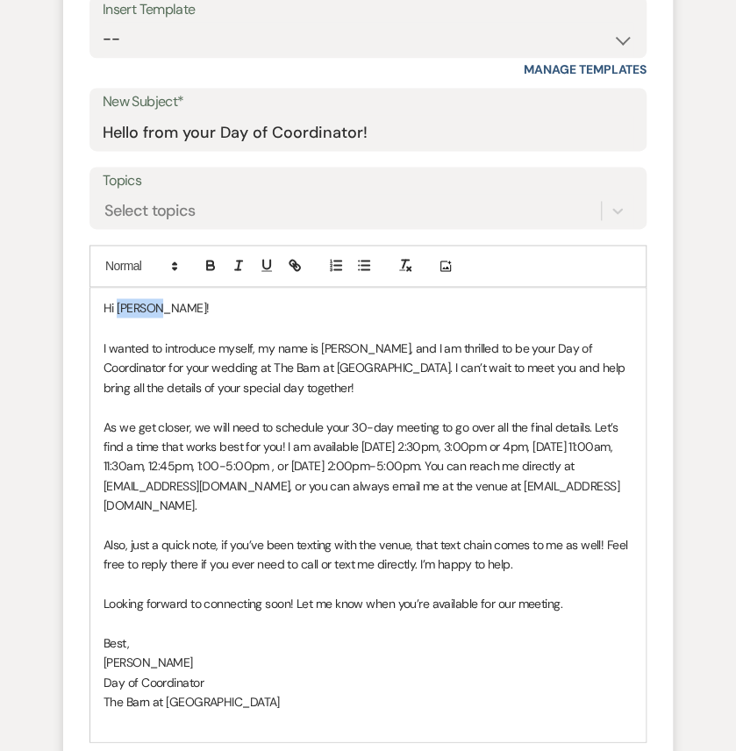
drag, startPoint x: 153, startPoint y: 515, endPoint x: 118, endPoint y: 512, distance: 35.2
click at [118, 316] on span "Hi [PERSON_NAME]!" at bounding box center [155, 308] width 105 height 16
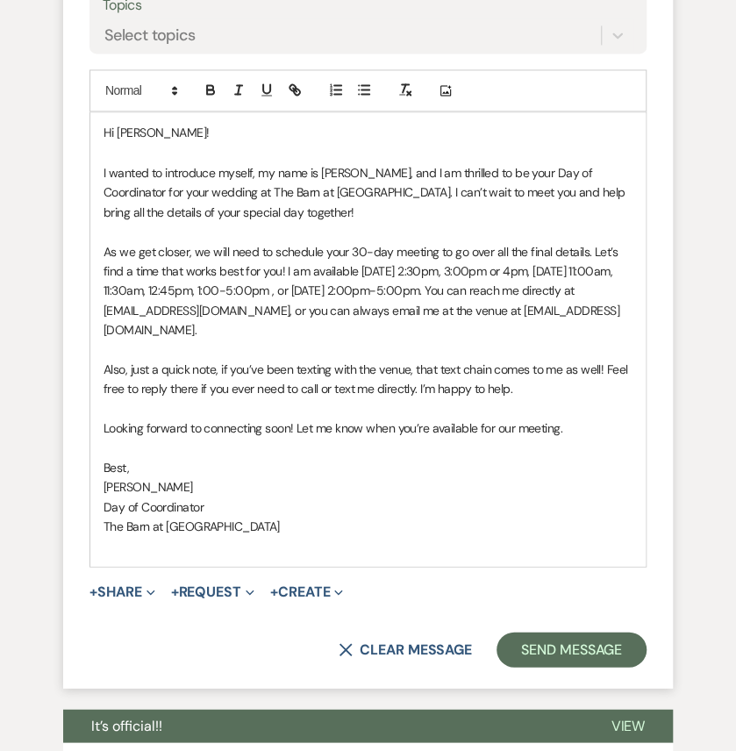
scroll to position [1169, 0]
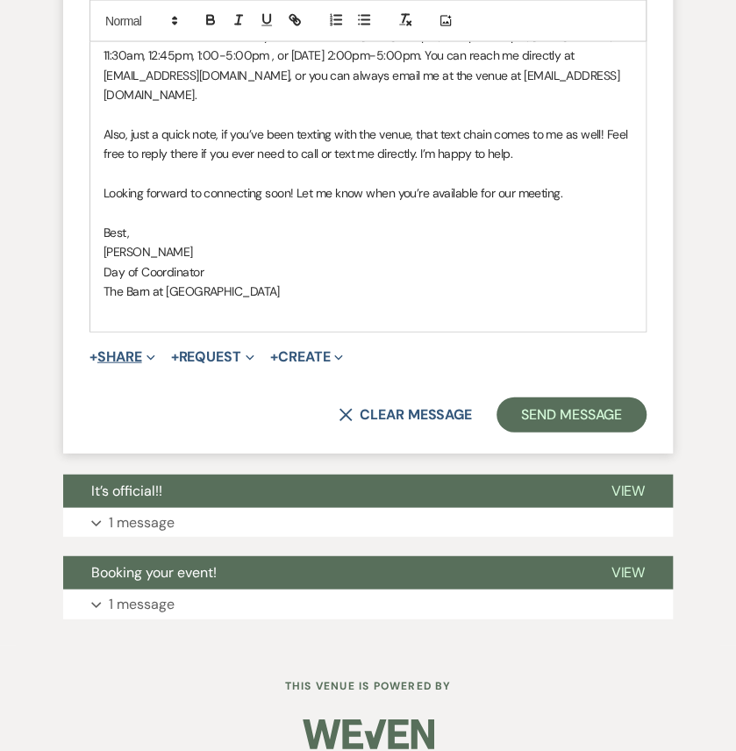
click at [152, 364] on button "+ Share Expand" at bounding box center [122, 357] width 66 height 14
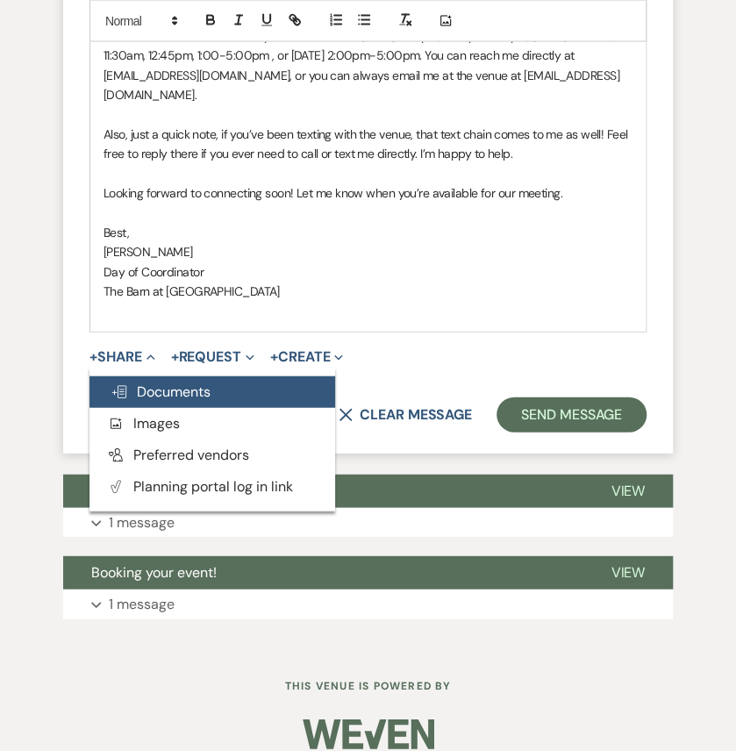
click at [173, 401] on span "Doc Upload Documents" at bounding box center [161, 391] width 100 height 18
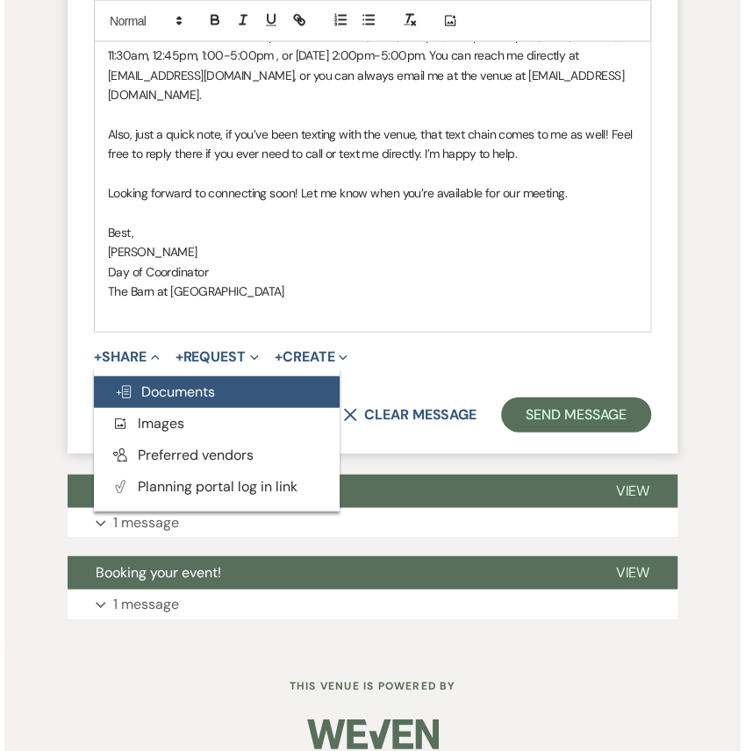
scroll to position [1124, 0]
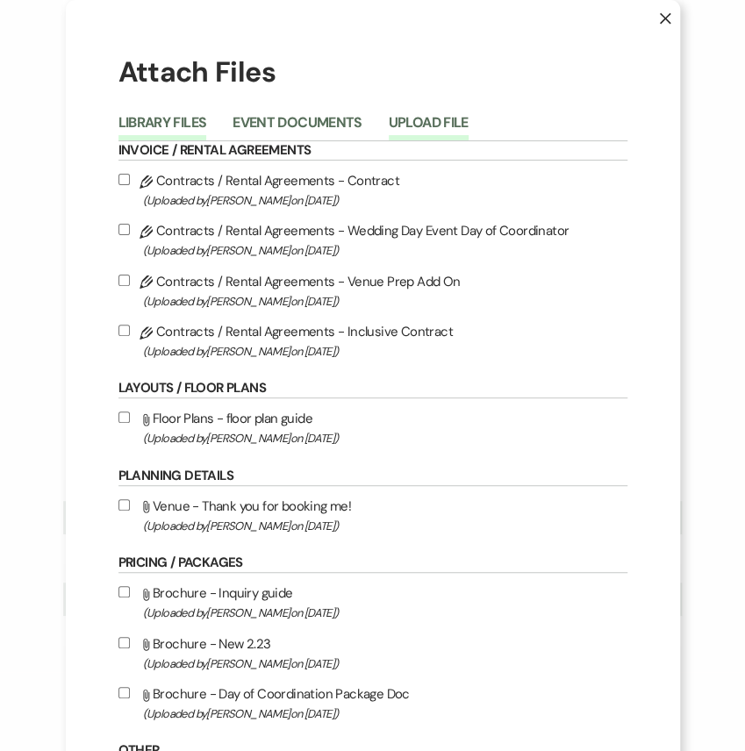
click at [468, 136] on button "Upload File" at bounding box center [429, 128] width 80 height 25
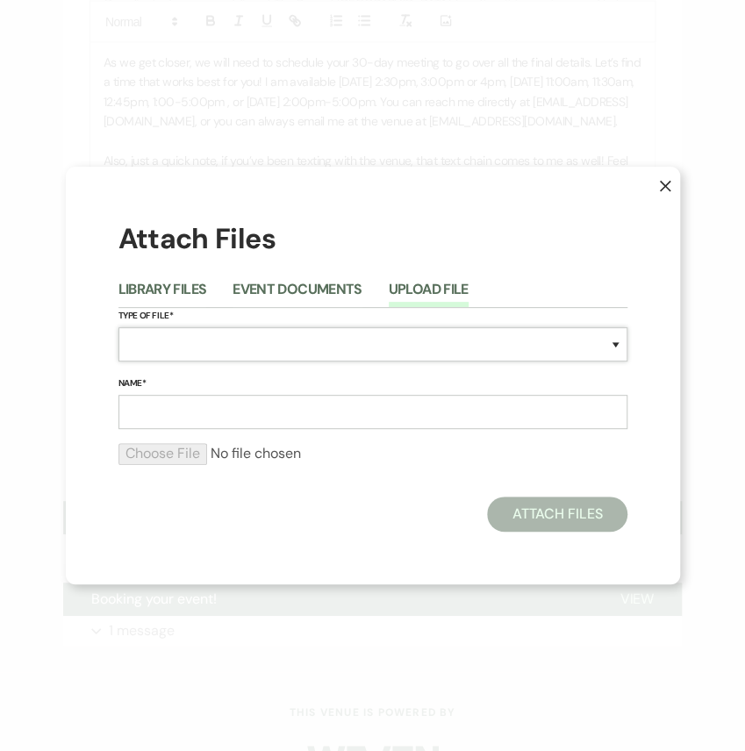
click at [258, 342] on select "Special Event Insurance Vendor Certificate of Insurance Contracts / Rental Agre…" at bounding box center [372, 344] width 509 height 34
select select "0"
click at [118, 327] on select "Special Event Insurance Vendor Certificate of Insurance Contracts / Rental Agre…" at bounding box center [372, 344] width 509 height 34
click at [213, 423] on input "Name*" at bounding box center [372, 412] width 509 height 34
type input "Thank You For Booking Me!"
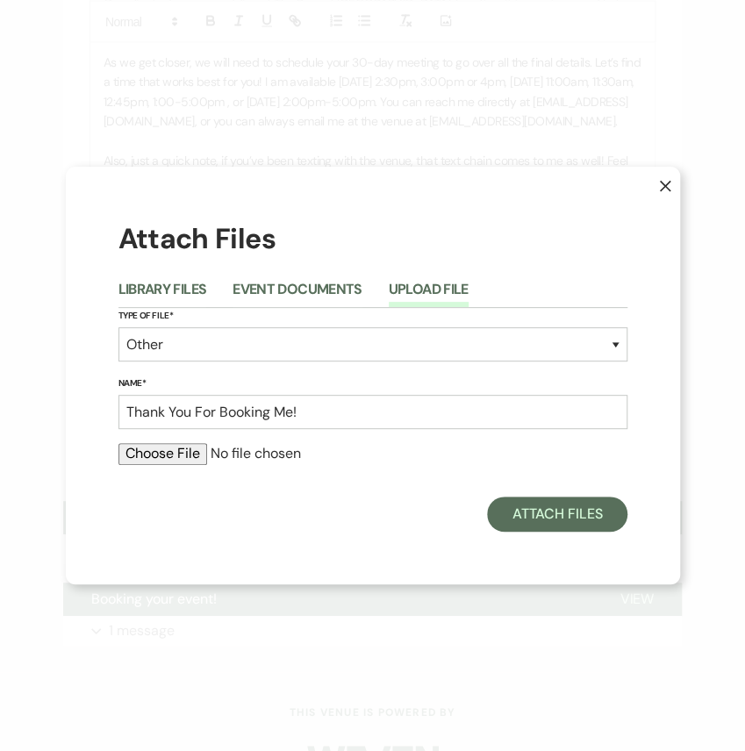
click at [170, 464] on input "file" at bounding box center [372, 453] width 509 height 21
type input "C:\fakepath\Coordinator Booked Email.pdf"
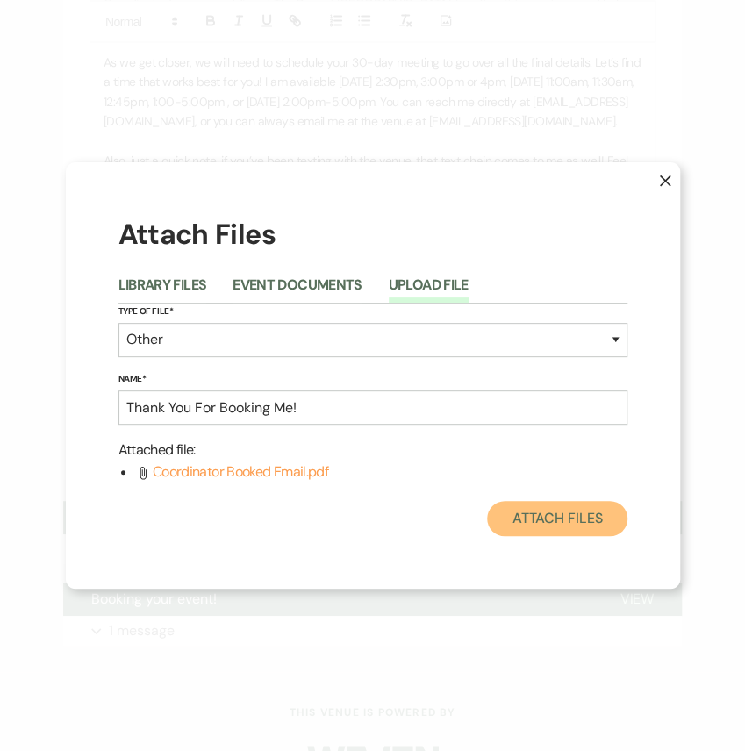
click at [532, 536] on button "Attach Files" at bounding box center [556, 518] width 139 height 35
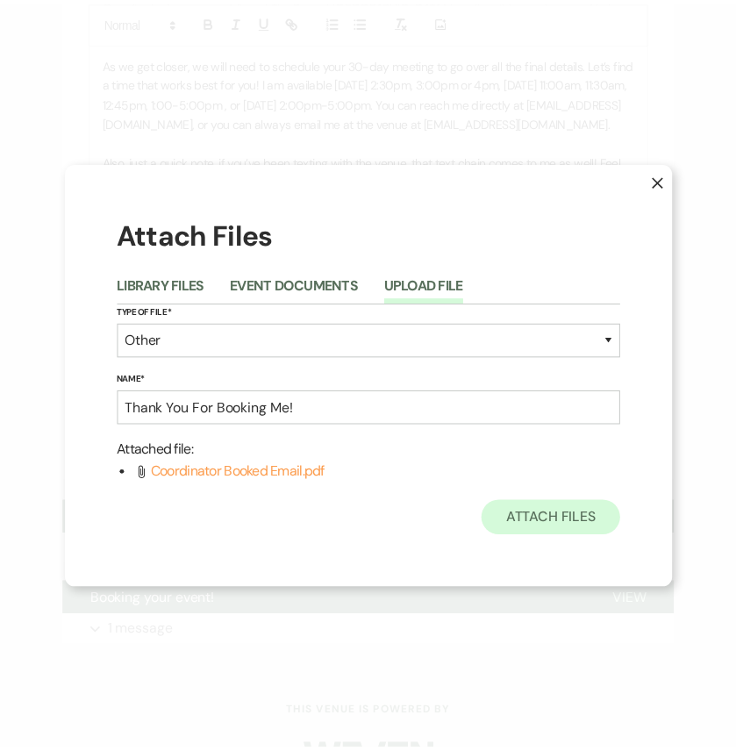
scroll to position [1169, 0]
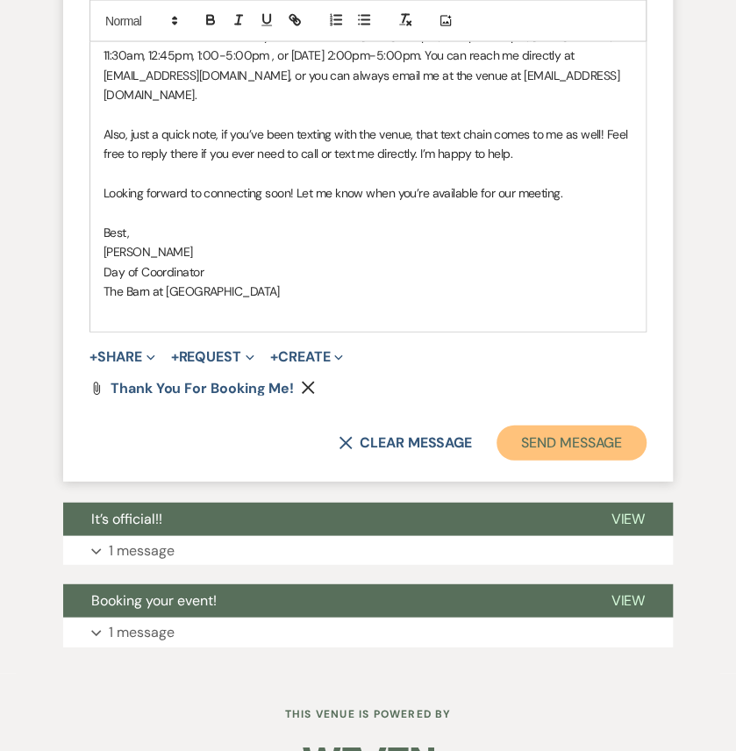
click at [567, 460] on button "Send Message" at bounding box center [571, 442] width 150 height 35
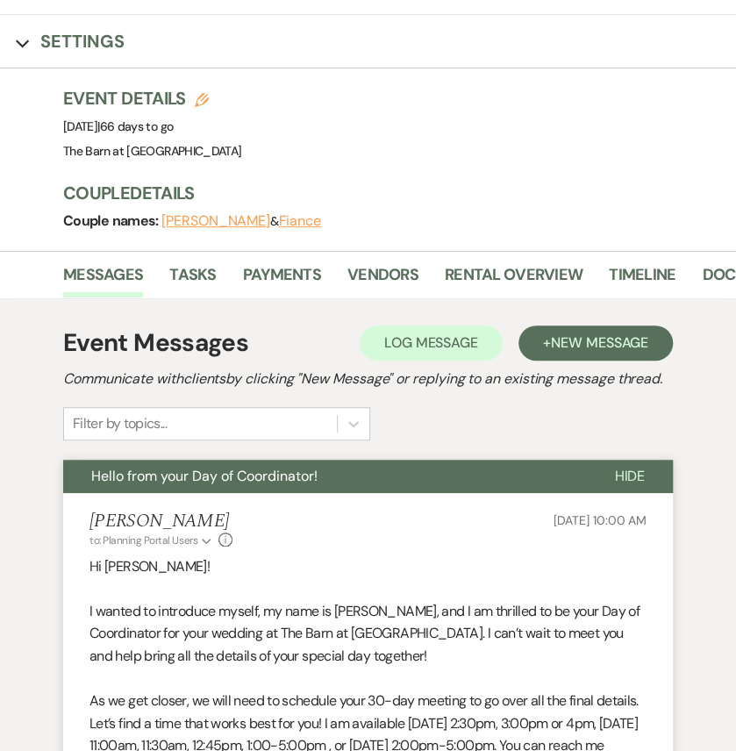
scroll to position [0, 0]
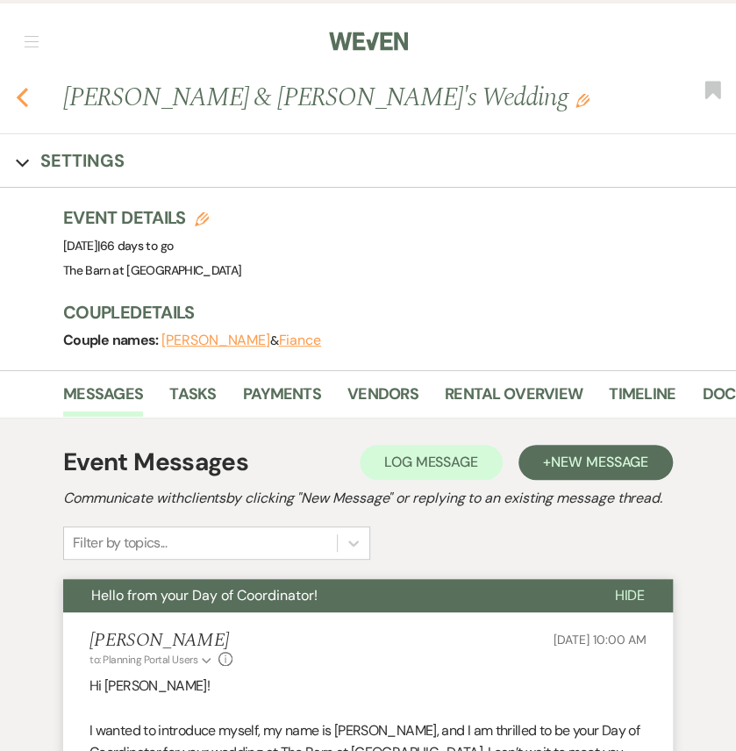
click at [23, 107] on use "button" at bounding box center [22, 97] width 11 height 19
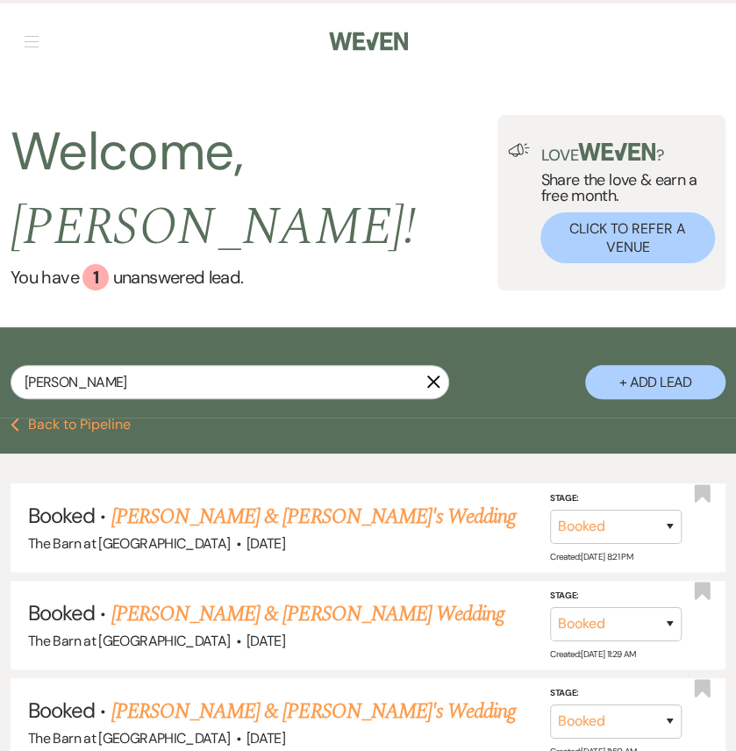
click at [370, 40] on img at bounding box center [368, 41] width 79 height 37
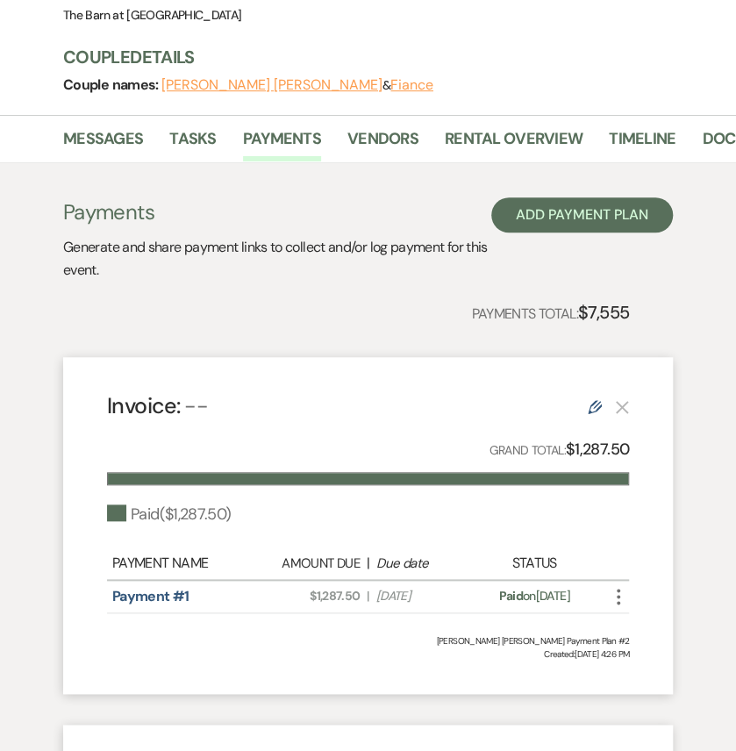
scroll to position [58, 0]
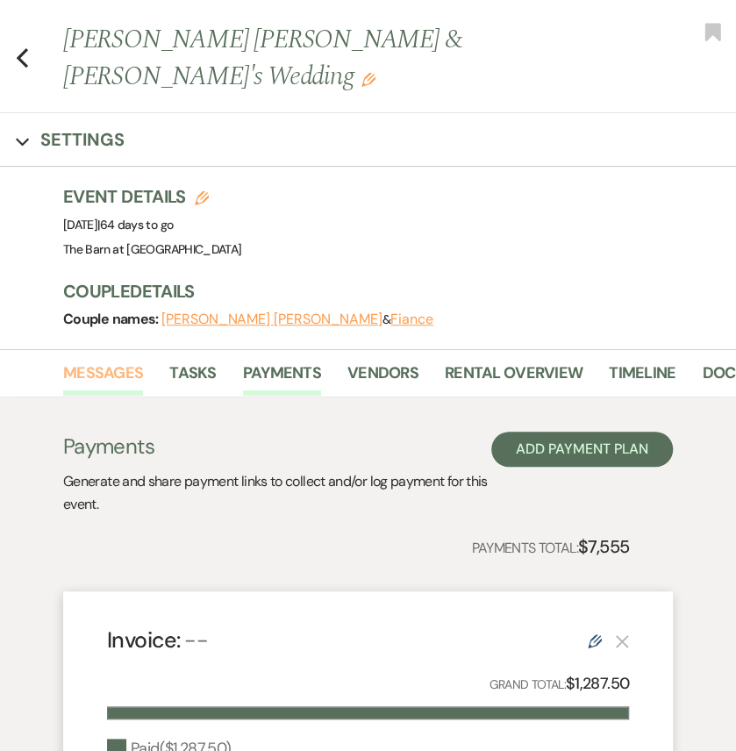
click at [135, 367] on link "Messages" at bounding box center [103, 378] width 80 height 36
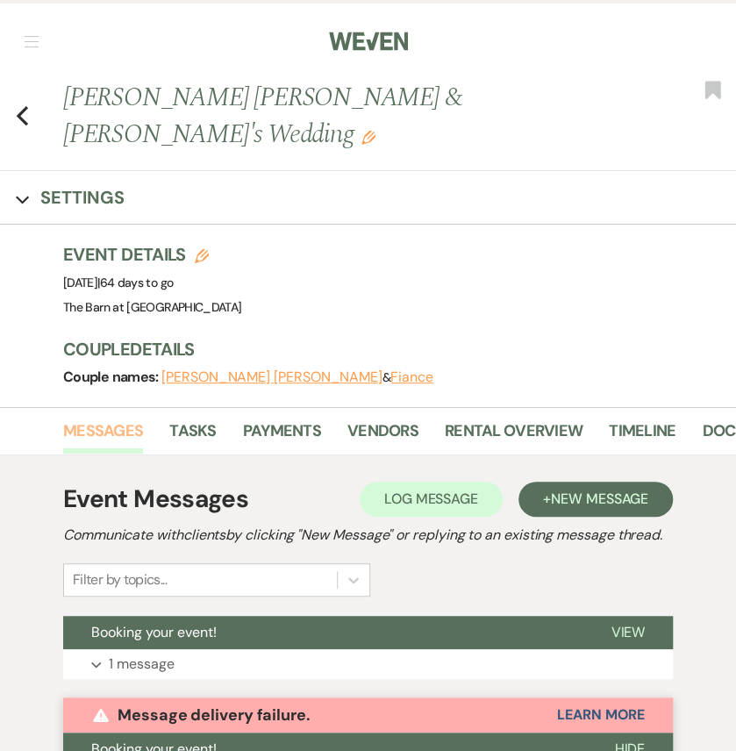
scroll to position [774, 0]
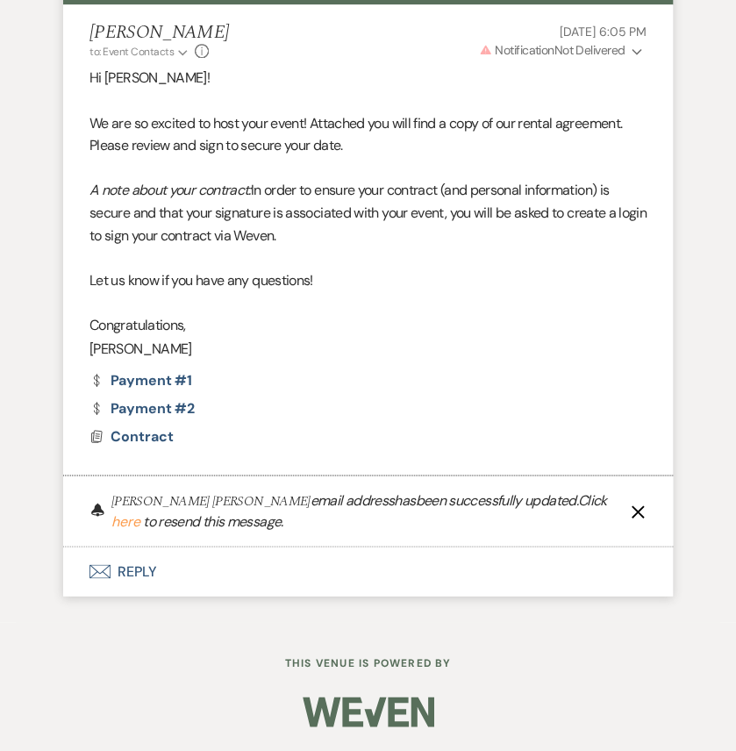
click at [496, 360] on p "[PERSON_NAME]" at bounding box center [367, 348] width 557 height 23
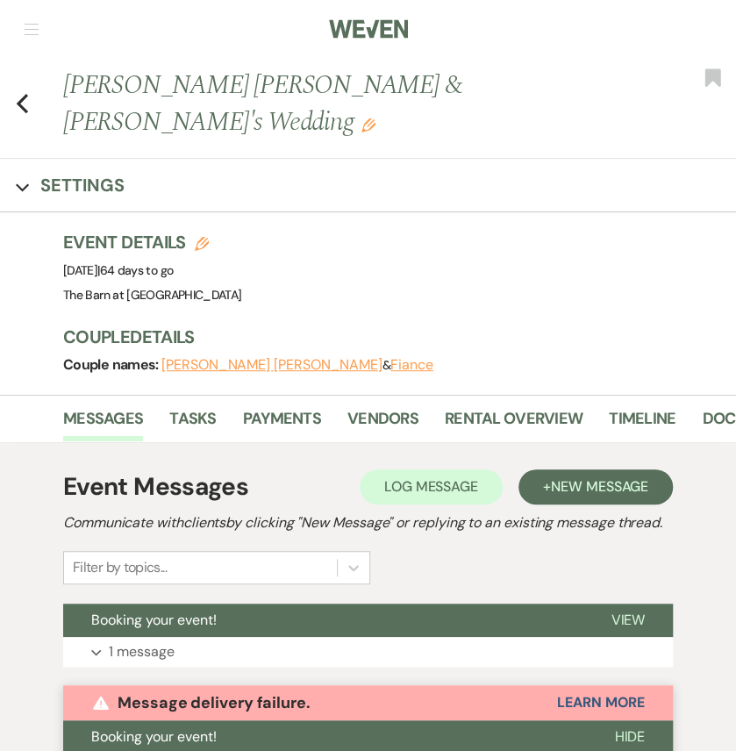
scroll to position [0, 0]
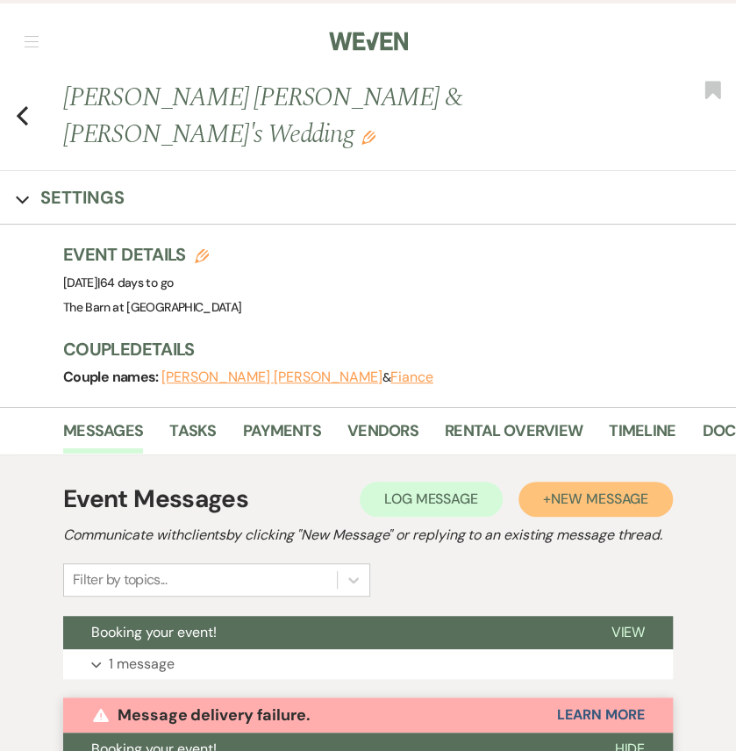
click at [554, 508] on span "New Message" at bounding box center [599, 498] width 97 height 18
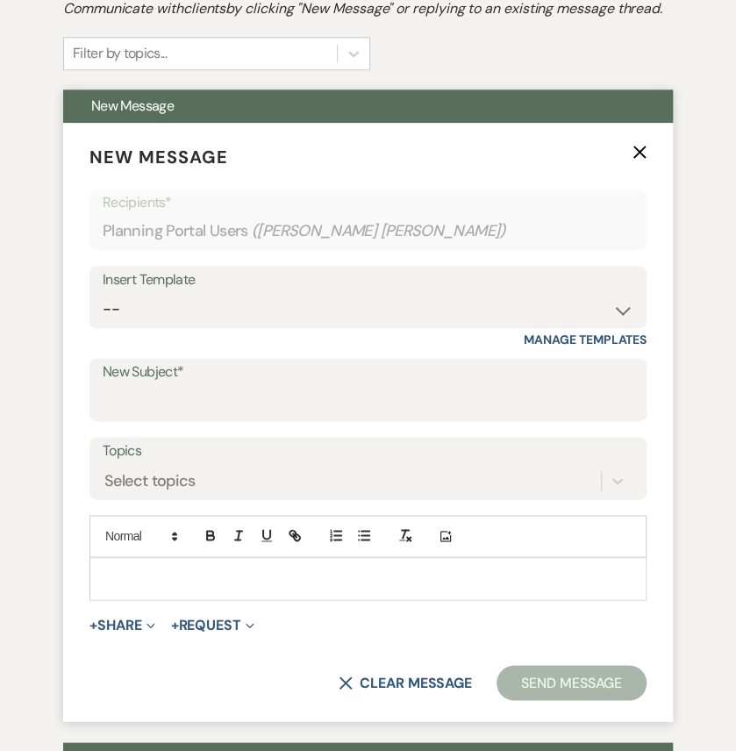
scroll to position [760, 0]
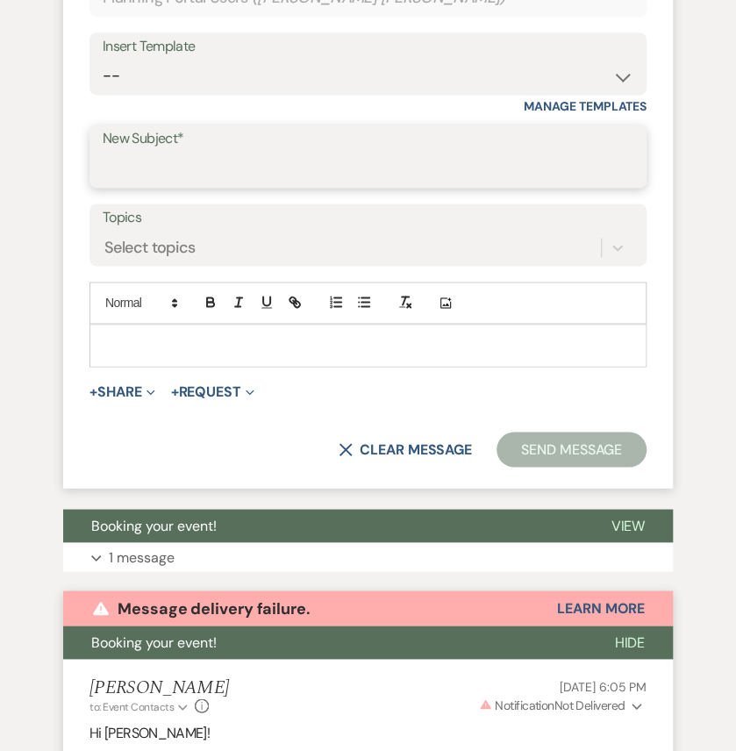
click at [198, 186] on input "New Subject*" at bounding box center [368, 169] width 531 height 34
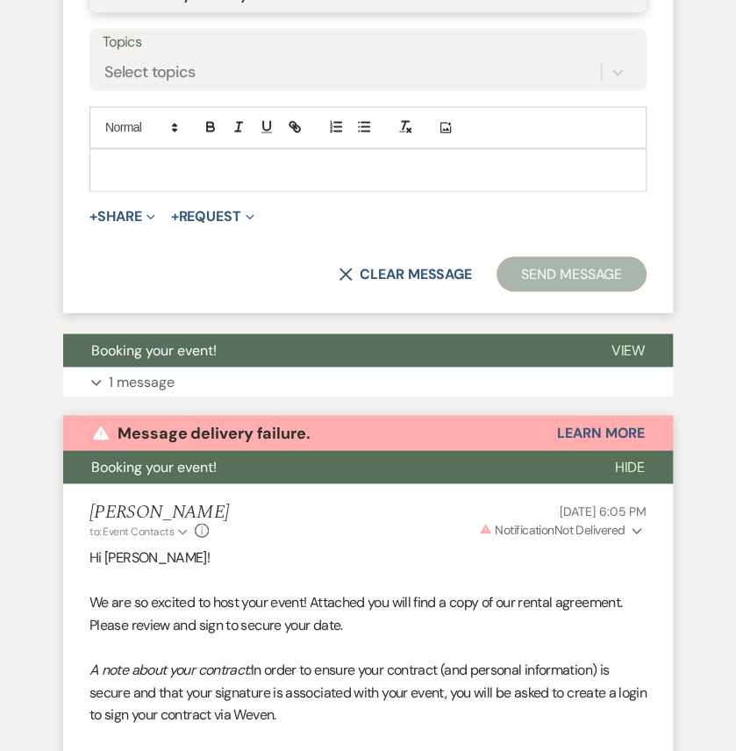
type input "Hello from your Day of Coordinator!"
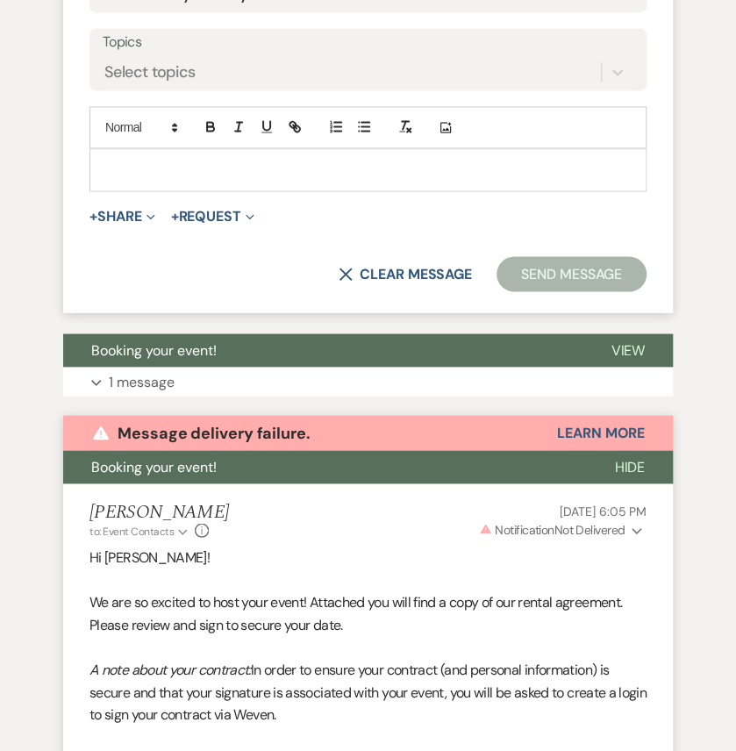
click at [152, 179] on p at bounding box center [367, 169] width 529 height 19
paste div
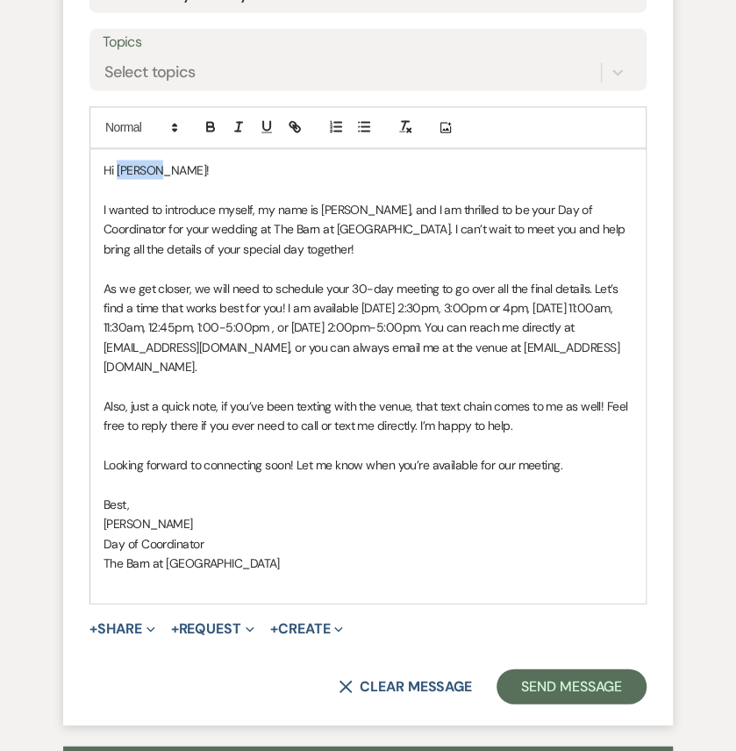
drag, startPoint x: 153, startPoint y: 342, endPoint x: 115, endPoint y: 349, distance: 38.4
click at [115, 177] on span "Hi [PERSON_NAME]!" at bounding box center [155, 169] width 105 height 16
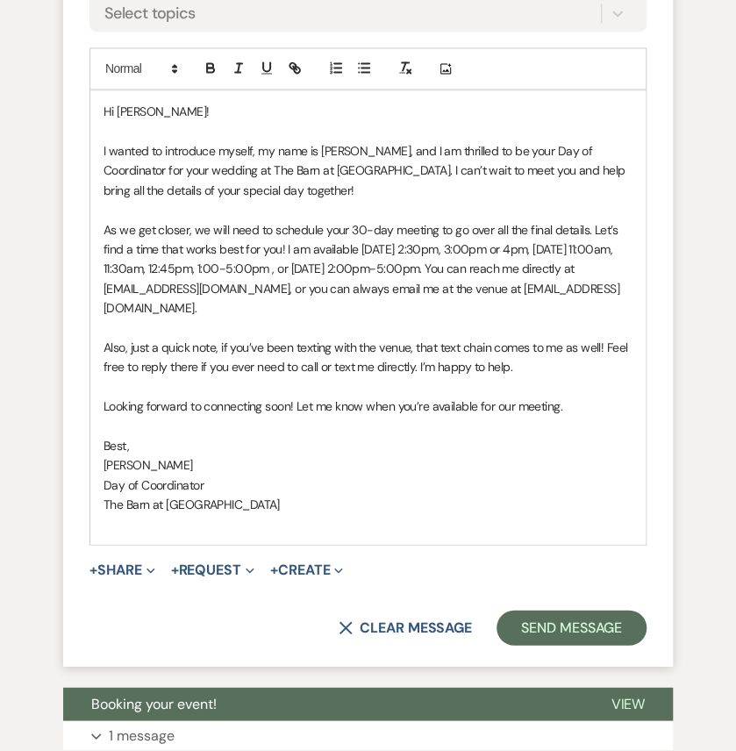
scroll to position [1052, 0]
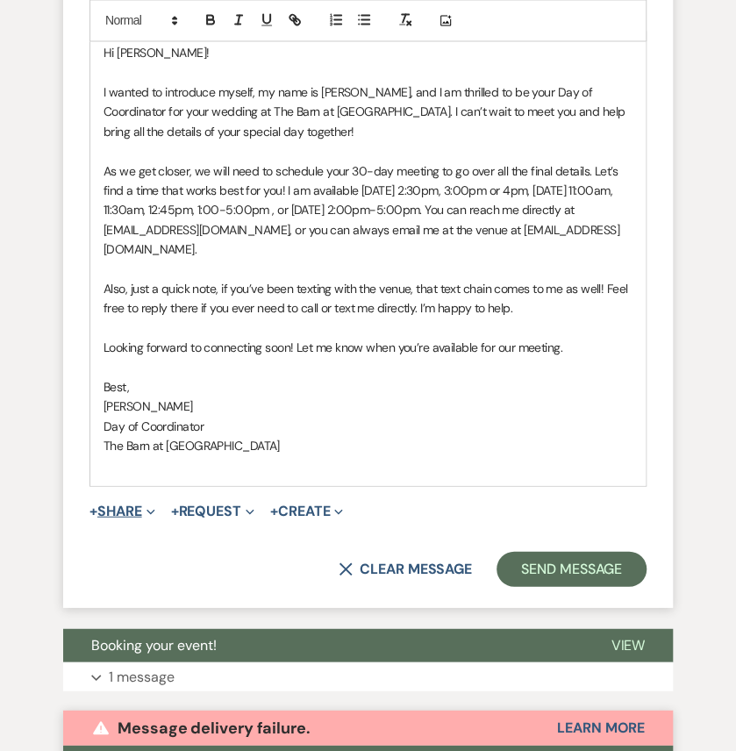
click at [155, 516] on icon "Expand" at bounding box center [150, 511] width 9 height 9
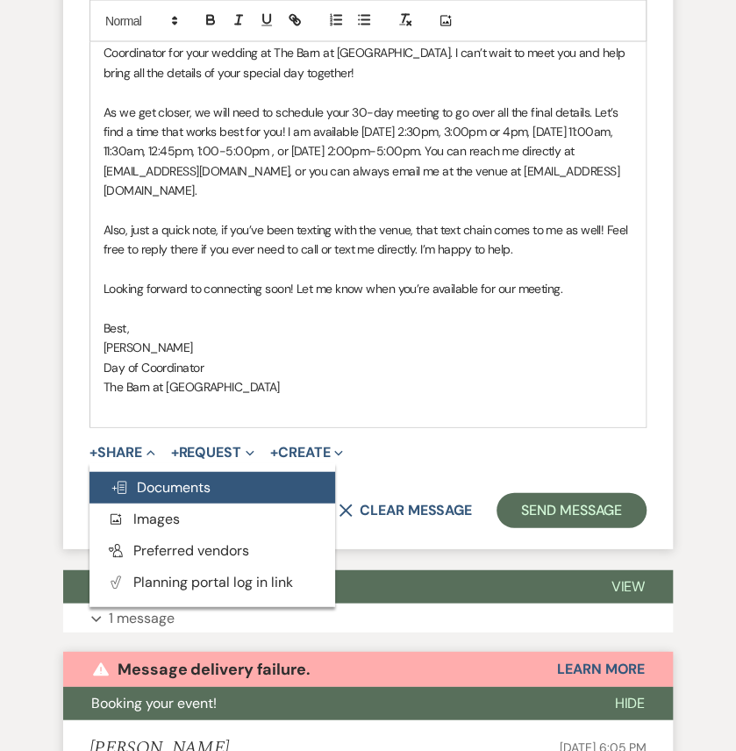
click at [166, 496] on span "Doc Upload Documents" at bounding box center [161, 487] width 100 height 18
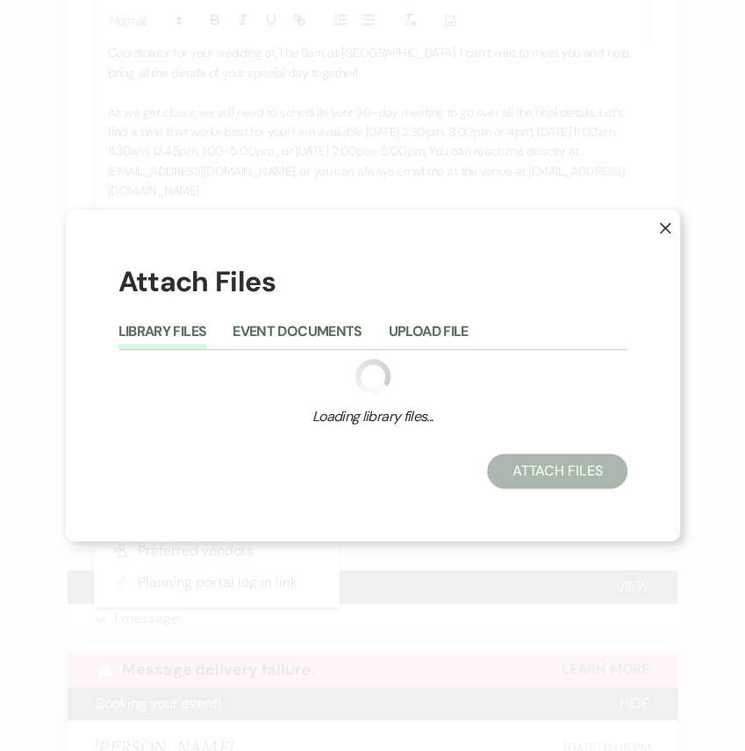
scroll to position [1065, 0]
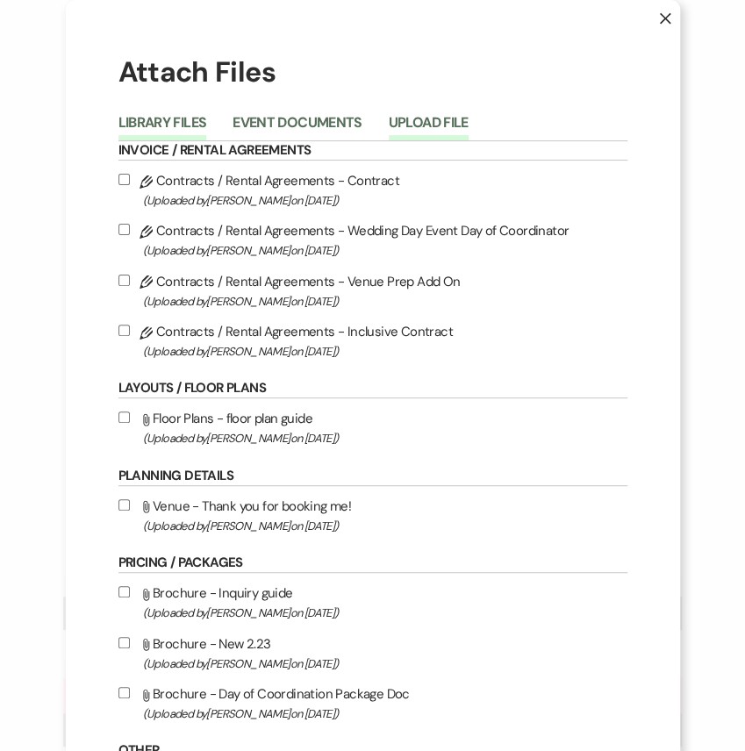
click at [461, 132] on button "Upload File" at bounding box center [429, 128] width 80 height 25
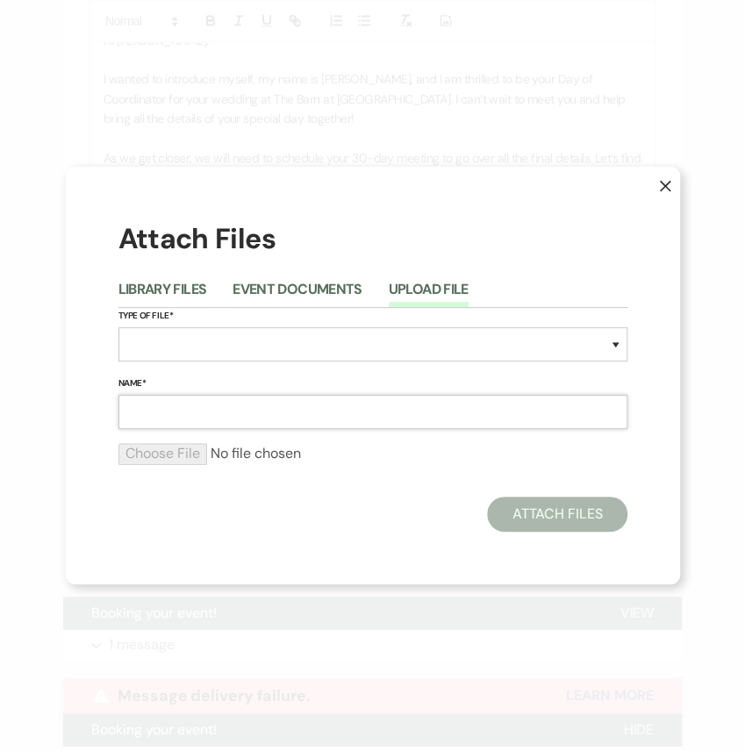
click at [198, 421] on input "Name*" at bounding box center [372, 412] width 509 height 34
click at [302, 343] on select "Special Event Insurance Vendor Certificate of Insurance Contracts / Rental Agre…" at bounding box center [372, 344] width 509 height 34
click at [301, 348] on select "Special Event Insurance Vendor Certificate of Insurance Contracts / Rental Agre…" at bounding box center [372, 344] width 509 height 34
click at [196, 417] on input "Name*" at bounding box center [372, 412] width 509 height 34
type input "Th"
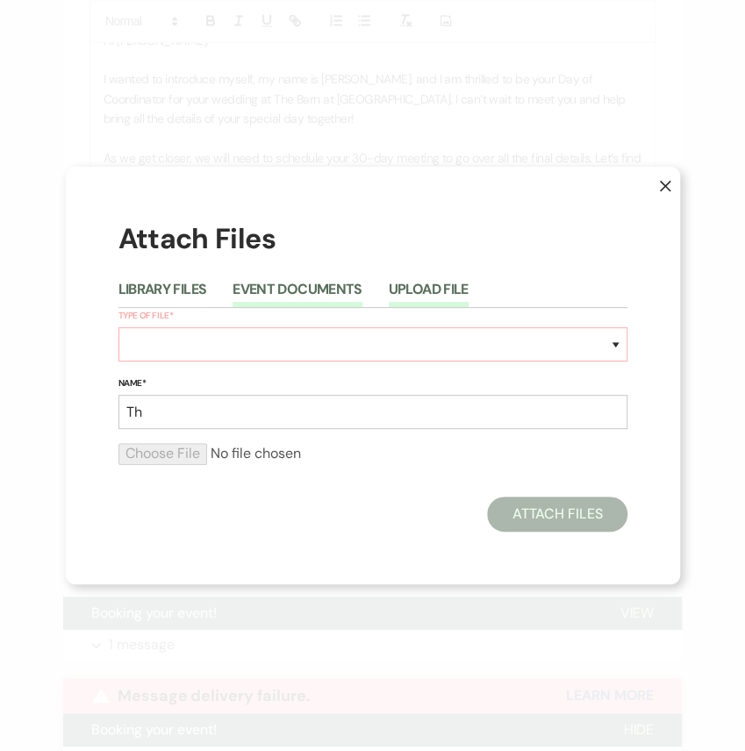
click at [282, 282] on button "Event Documents" at bounding box center [296, 294] width 129 height 25
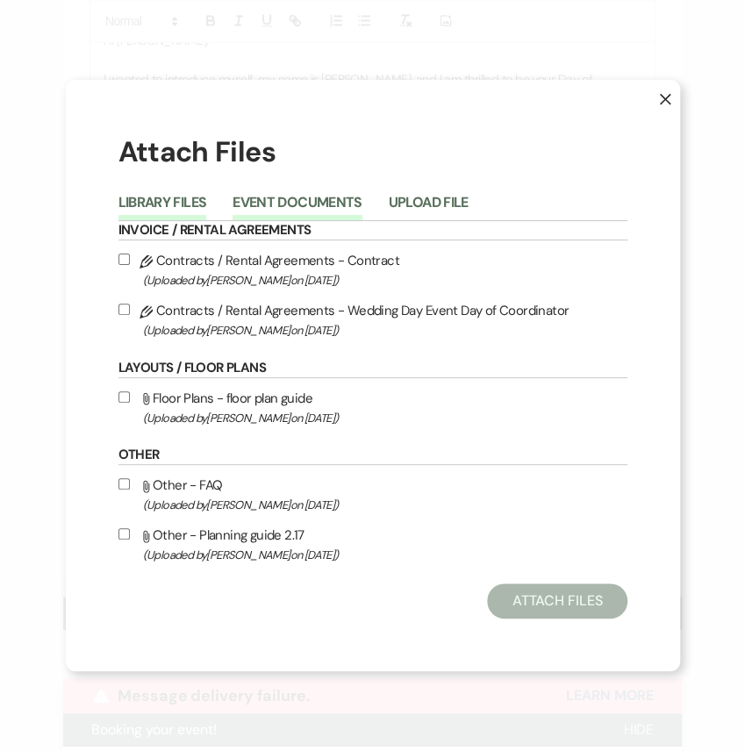
click at [183, 212] on button "Library Files" at bounding box center [162, 208] width 89 height 25
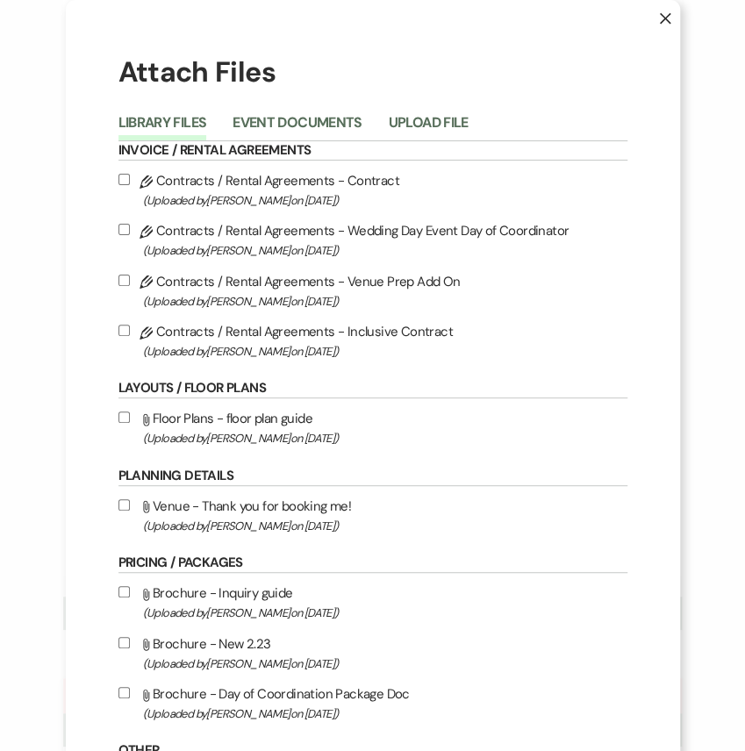
scroll to position [233, 0]
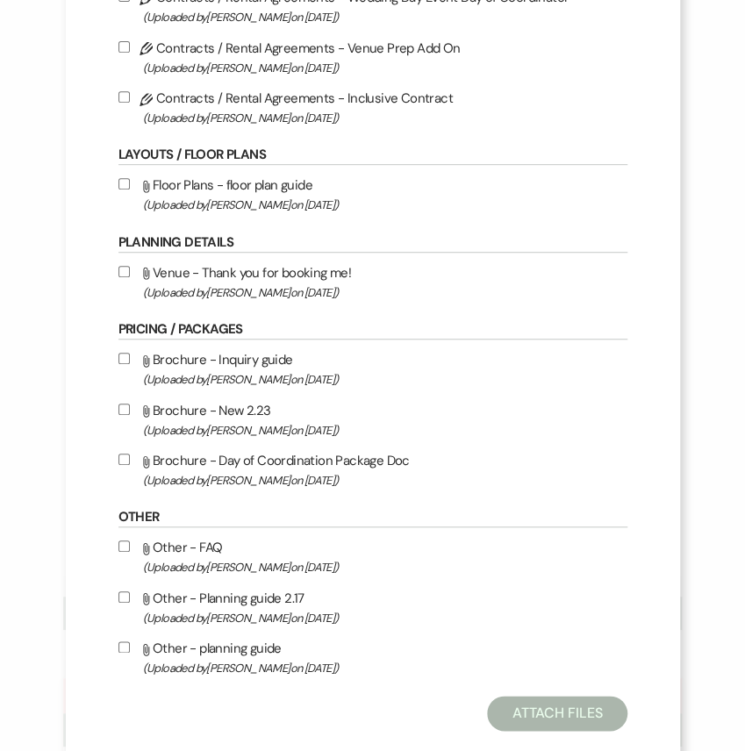
click at [175, 303] on label "Attach File Venue - Thank you for booking me! (Uploaded by [PERSON_NAME] on [DA…" at bounding box center [372, 281] width 509 height 41
click at [130, 277] on input "Attach File Venue - Thank you for booking me! (Uploaded by [PERSON_NAME] on [DA…" at bounding box center [123, 271] width 11 height 11
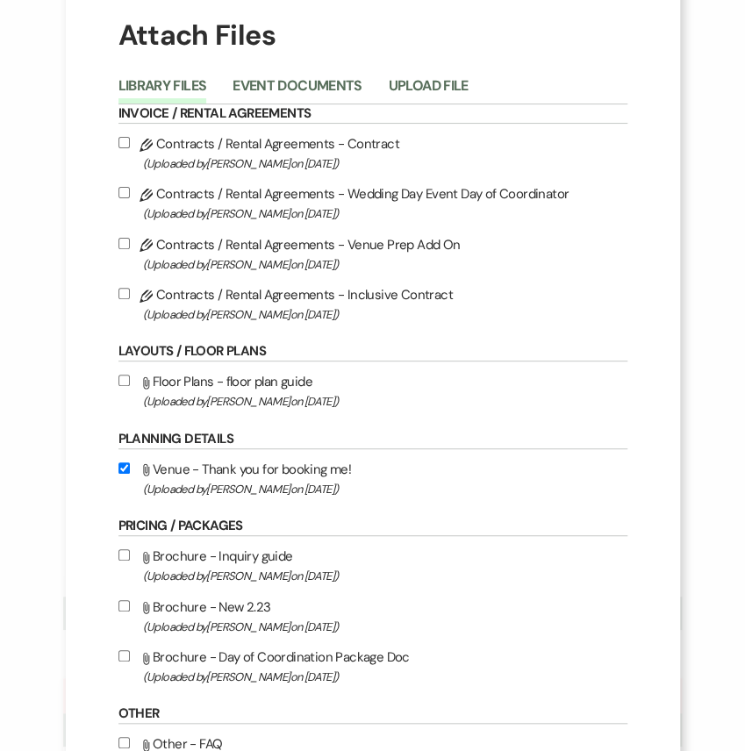
scroll to position [0, 0]
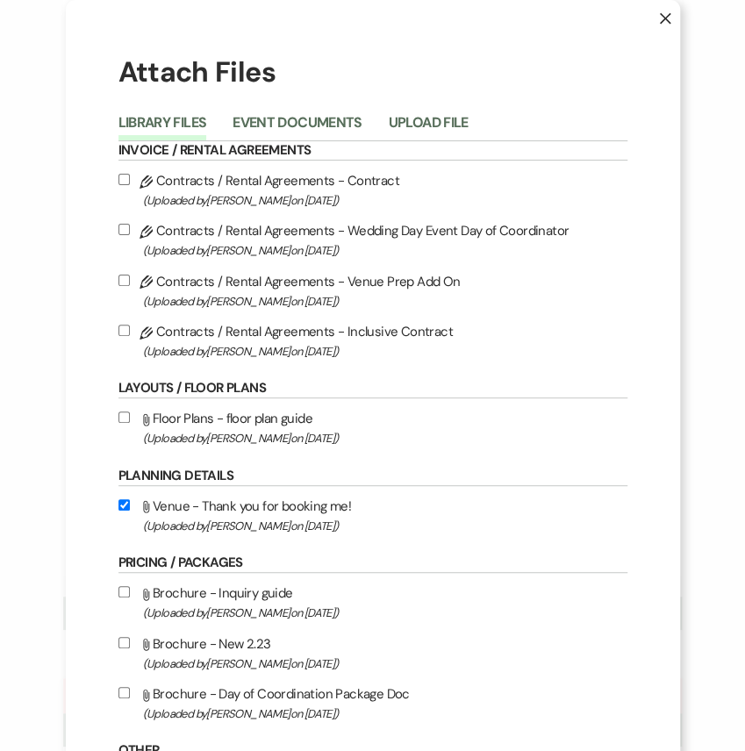
click at [192, 536] on label "Attach File Venue - Thank you for booking me! (Uploaded by [PERSON_NAME] on [DA…" at bounding box center [372, 515] width 509 height 41
click at [130, 510] on input "Attach File Venue - Thank you for booking me! (Uploaded by [PERSON_NAME] on [DA…" at bounding box center [123, 504] width 11 height 11
checkbox input "false"
click at [318, 128] on li "Event Documents" at bounding box center [309, 125] width 155 height 29
click at [333, 140] on button "Event Documents" at bounding box center [296, 128] width 129 height 25
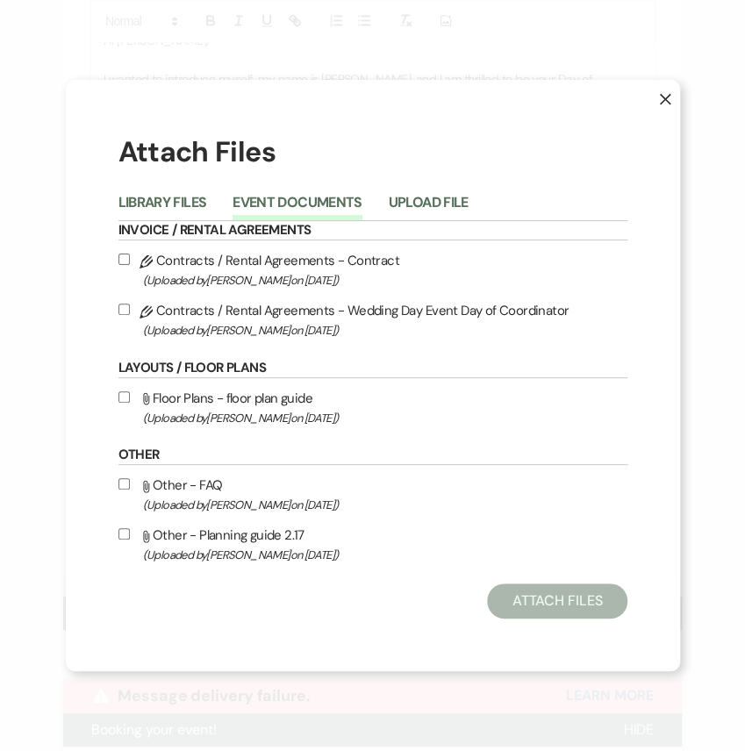
click at [486, 191] on li "Upload File" at bounding box center [442, 205] width 106 height 29
click at [468, 196] on button "Upload File" at bounding box center [429, 208] width 80 height 25
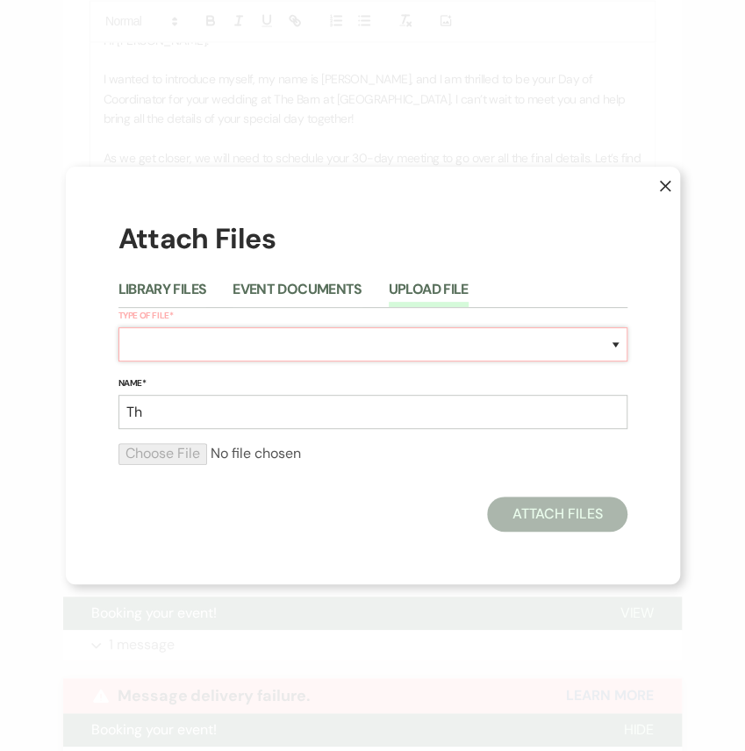
drag, startPoint x: 286, startPoint y: 327, endPoint x: 303, endPoint y: 328, distance: 16.7
click at [286, 327] on select "Special Event Insurance Vendor Certificate of Insurance Contracts / Rental Agre…" at bounding box center [372, 344] width 509 height 34
select select "0"
click at [118, 327] on select "Special Event Insurance Vendor Certificate of Insurance Contracts / Rental Agre…" at bounding box center [372, 344] width 509 height 34
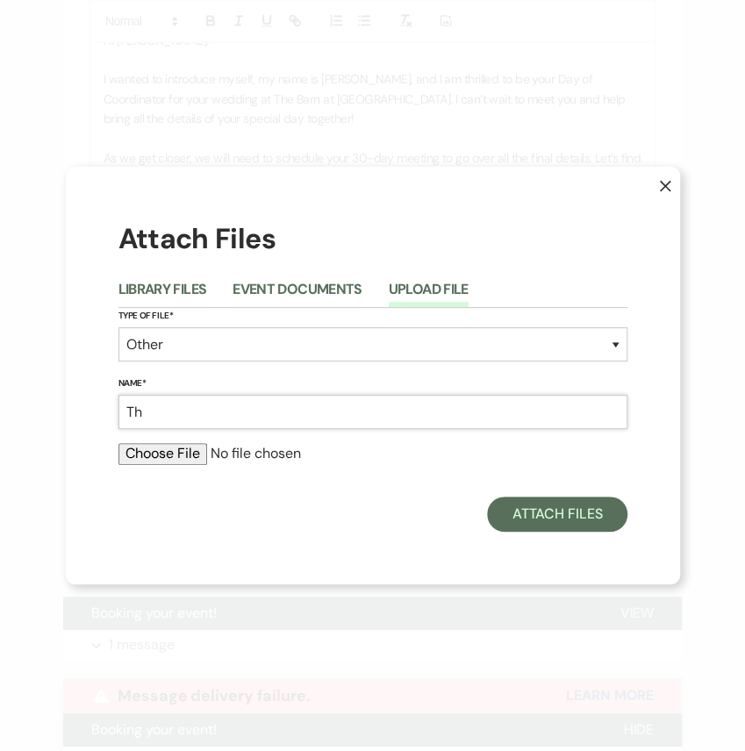
click at [216, 421] on input "Th" at bounding box center [372, 412] width 509 height 34
type input "Thank You For Booking Me!"
click at [182, 464] on input "file" at bounding box center [372, 453] width 509 height 21
type input "C:\fakepath\Coordinator Booked Email.pdf"
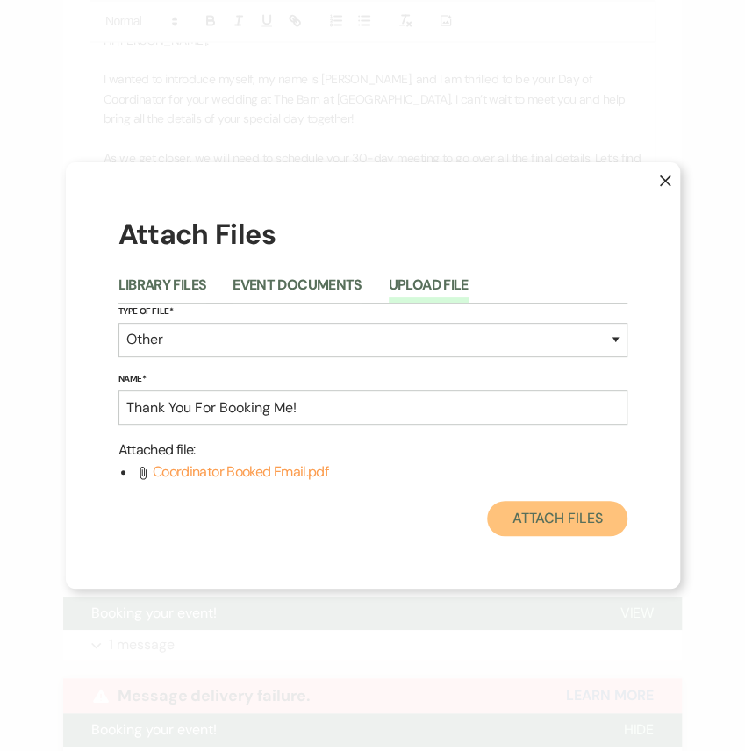
click at [509, 536] on button "Attach Files" at bounding box center [556, 518] width 139 height 35
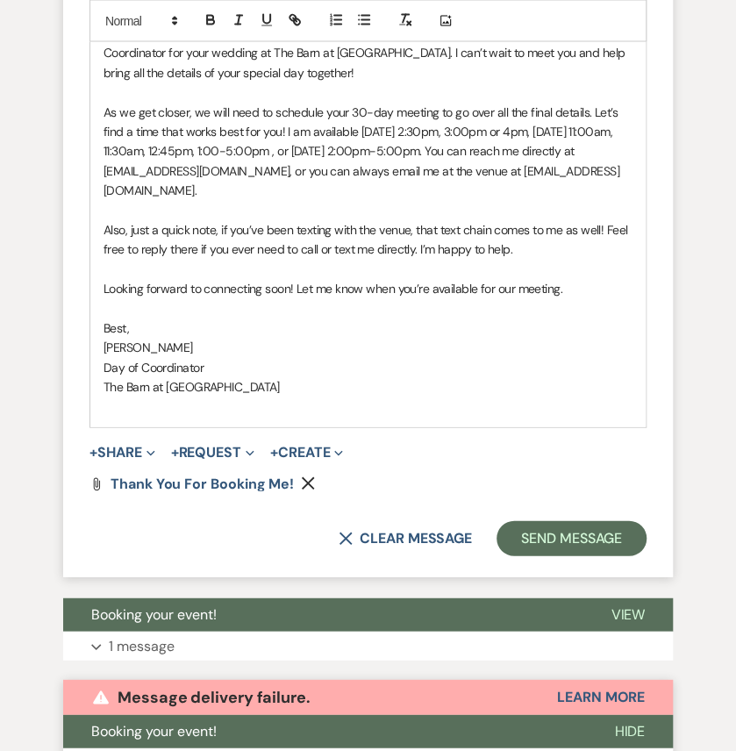
scroll to position [1169, 0]
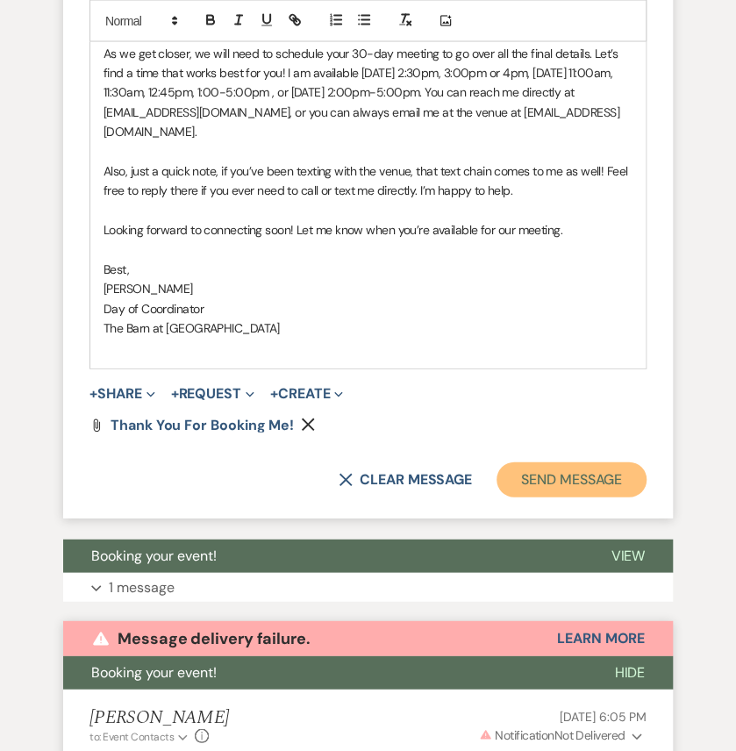
click at [519, 497] on button "Send Message" at bounding box center [571, 479] width 150 height 35
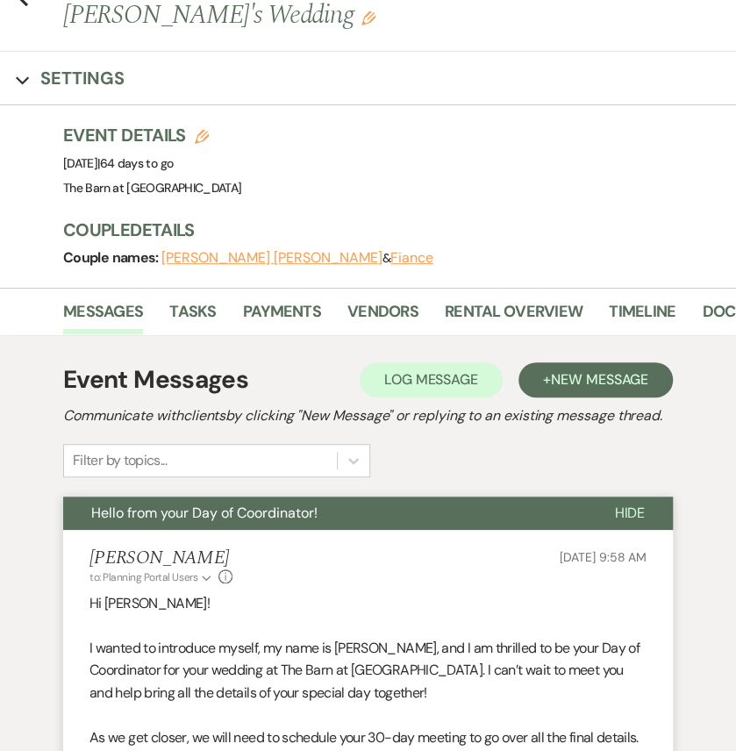
scroll to position [0, 0]
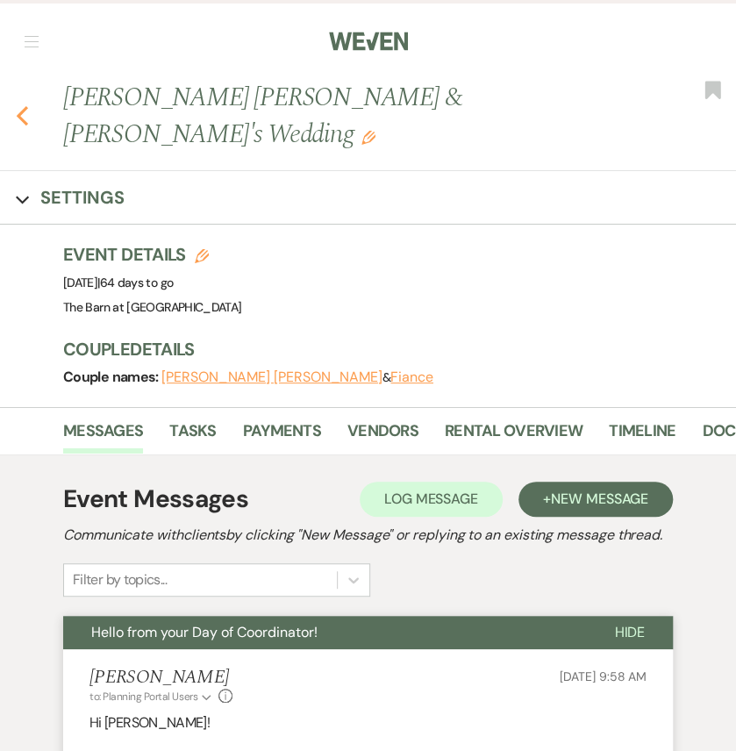
click at [25, 109] on use "button" at bounding box center [22, 115] width 11 height 19
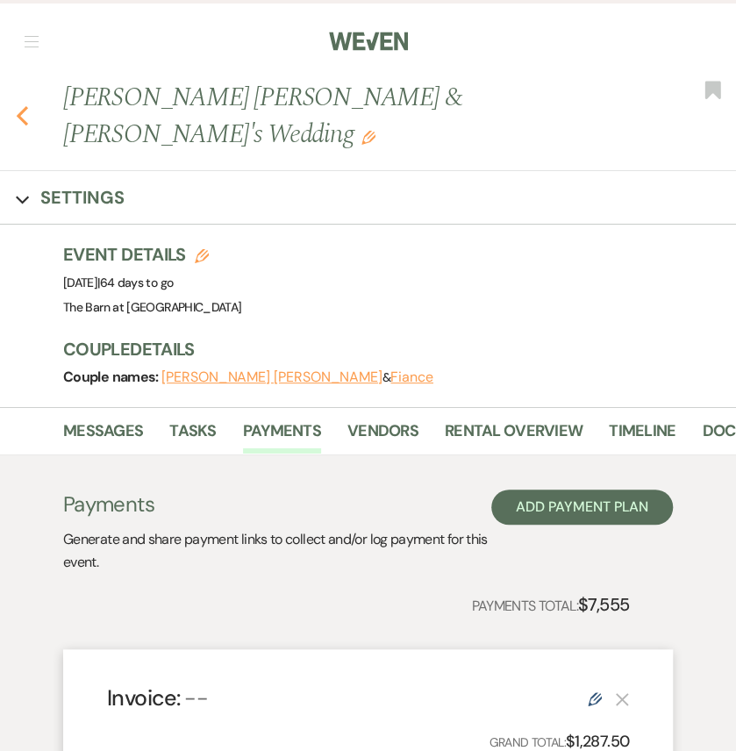
click at [25, 106] on use "button" at bounding box center [22, 115] width 11 height 19
